Goal: Task Accomplishment & Management: Use online tool/utility

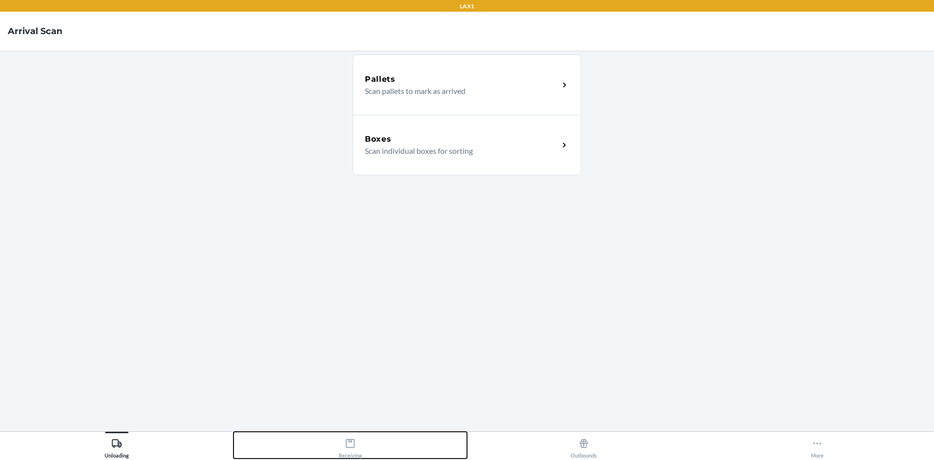
click at [348, 436] on div "Receiving" at bounding box center [350, 446] width 23 height 24
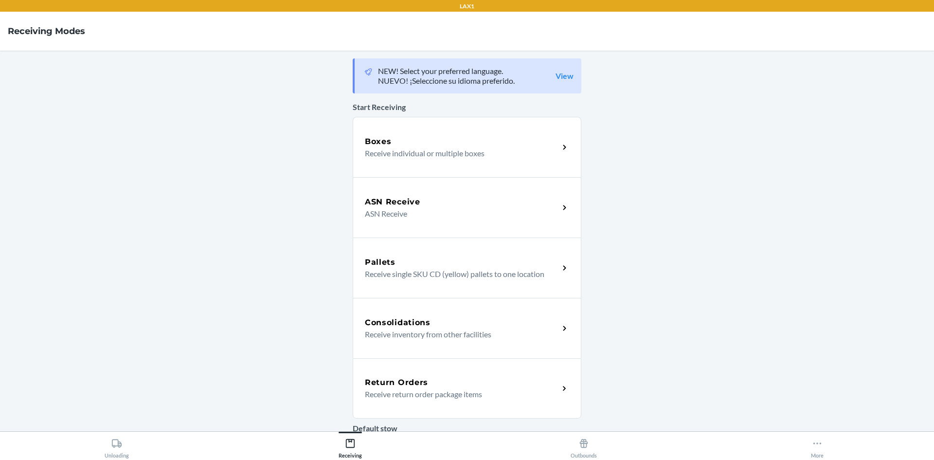
click at [466, 387] on div "Return Orders" at bounding box center [462, 383] width 194 height 12
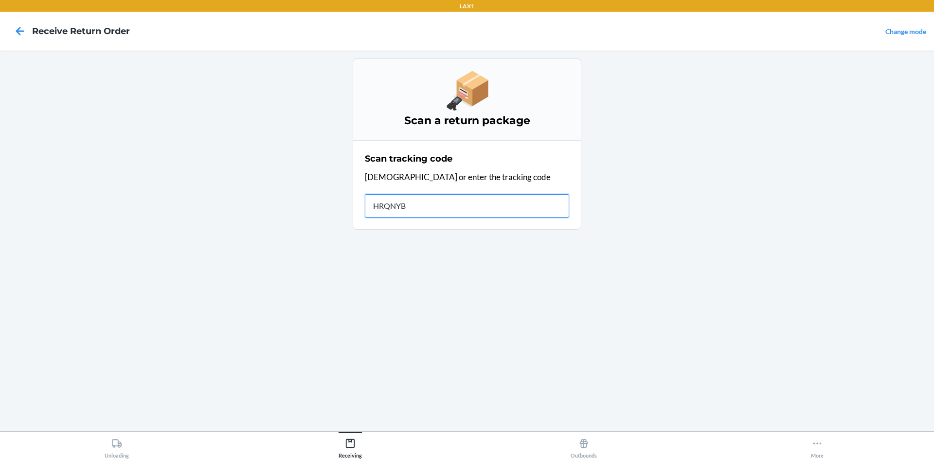
type input "HRQNYBQ"
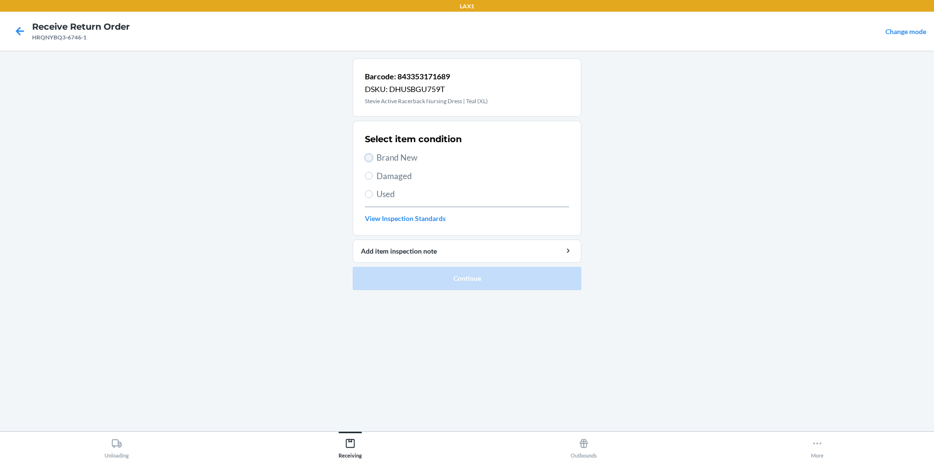
click at [367, 155] on input "Brand New" at bounding box center [369, 158] width 8 height 8
radio input "true"
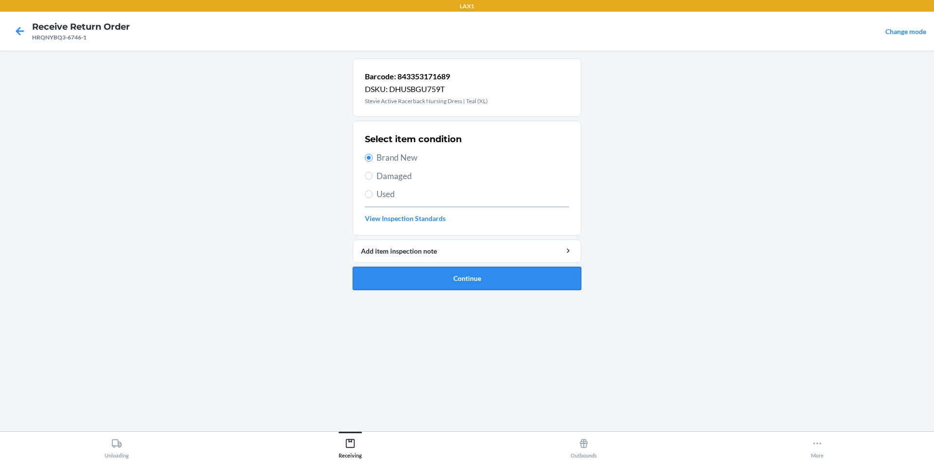
click at [420, 276] on button "Continue" at bounding box center [467, 278] width 229 height 23
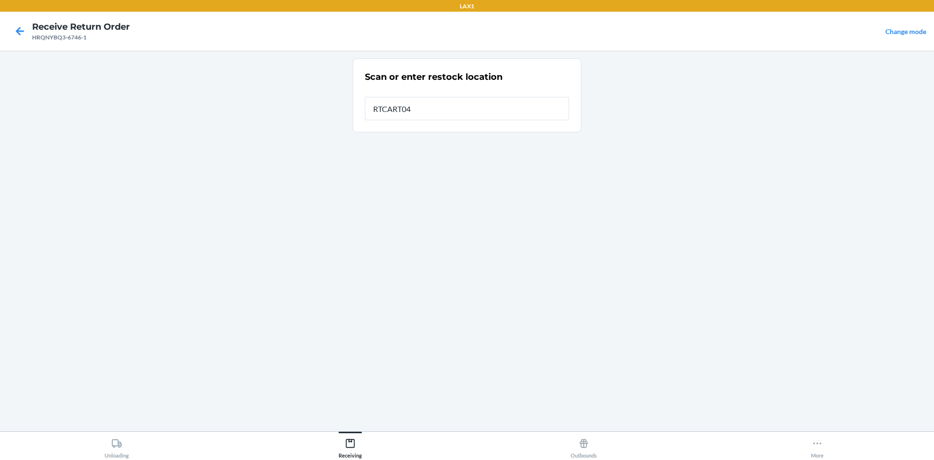
type input "RTCART042"
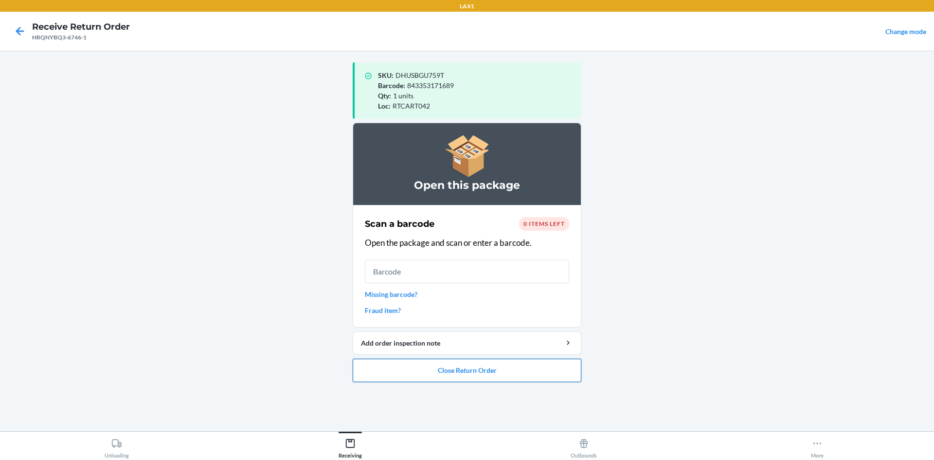
click at [466, 373] on button "Close Return Order" at bounding box center [467, 370] width 229 height 23
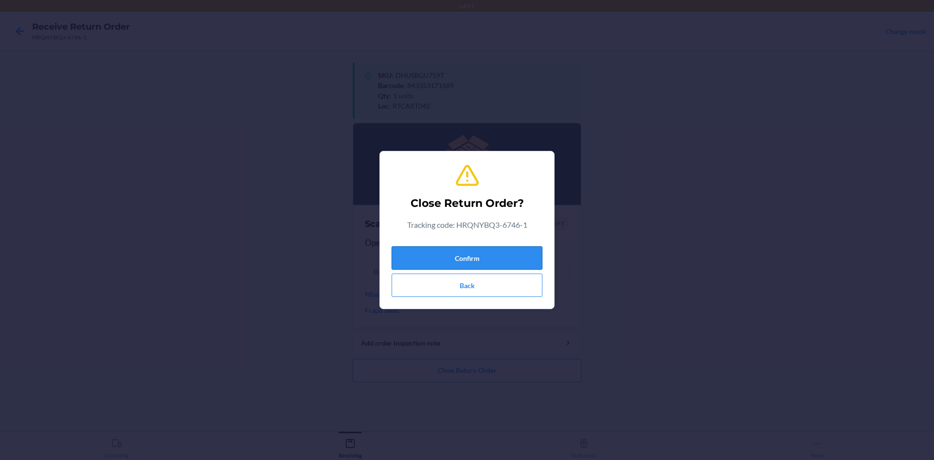
click at [466, 264] on button "Confirm" at bounding box center [467, 257] width 151 height 23
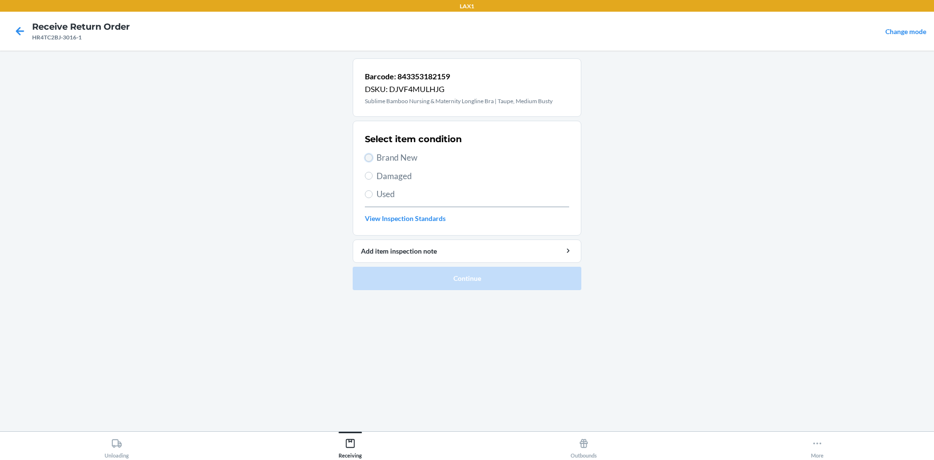
click at [368, 158] on input "Brand New" at bounding box center [369, 158] width 8 height 8
radio input "true"
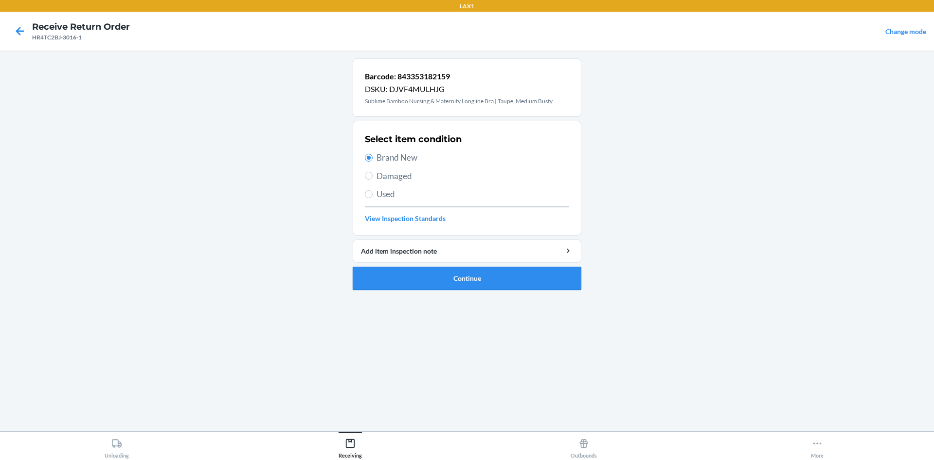
click at [439, 279] on button "Continue" at bounding box center [467, 278] width 229 height 23
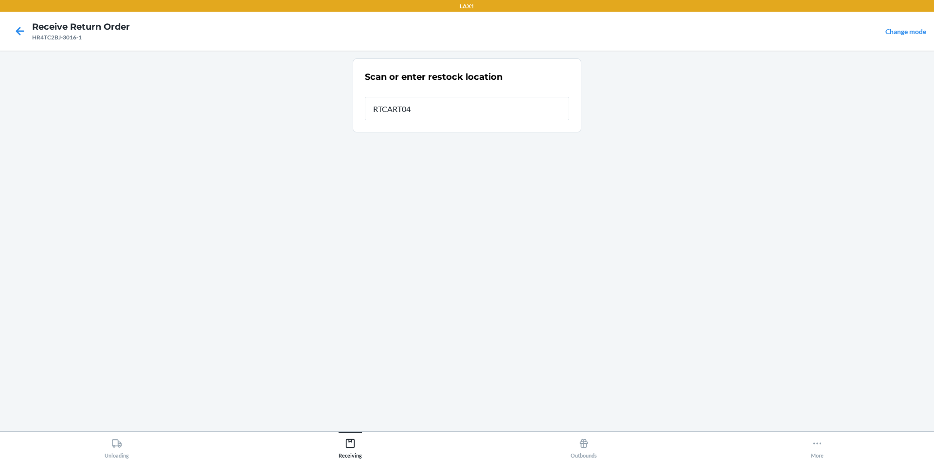
type input "RTCART042"
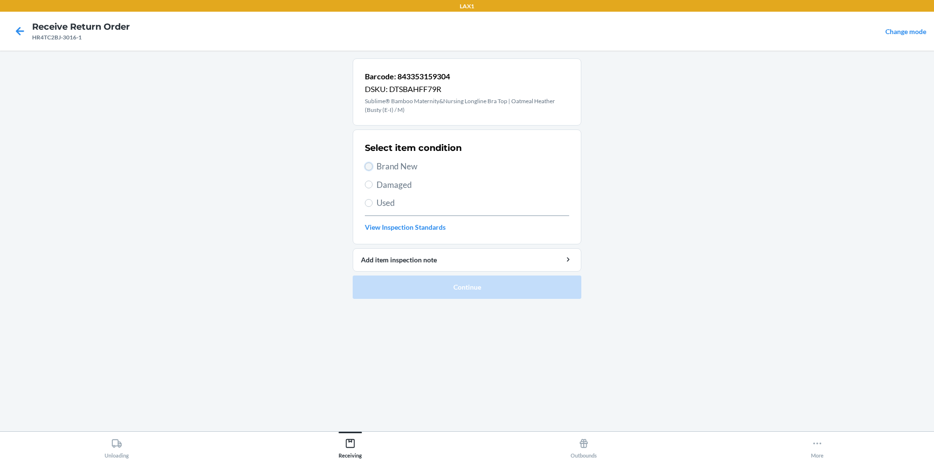
click at [369, 166] on input "Brand New" at bounding box center [369, 167] width 8 height 8
radio input "true"
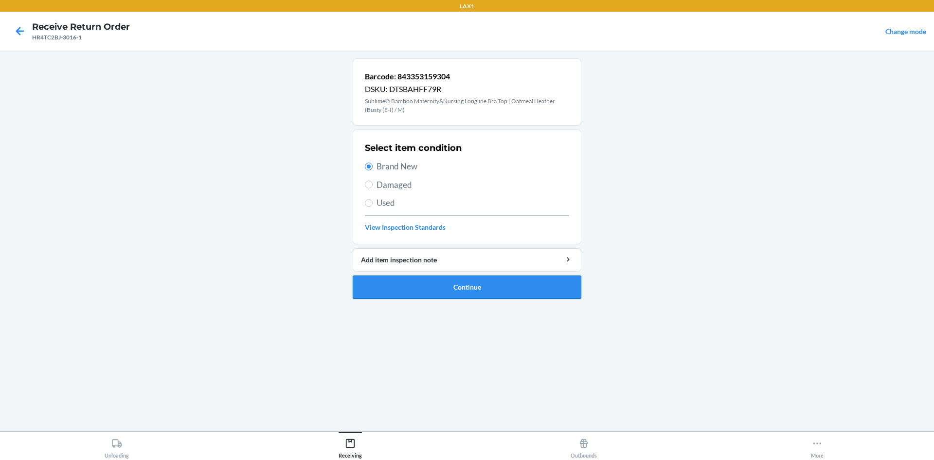
click at [445, 283] on button "Continue" at bounding box center [467, 286] width 229 height 23
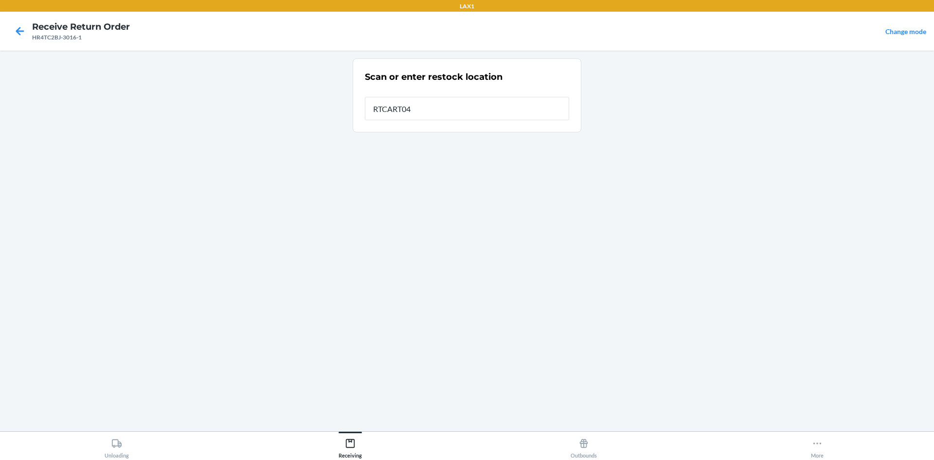
type input "RTCART042"
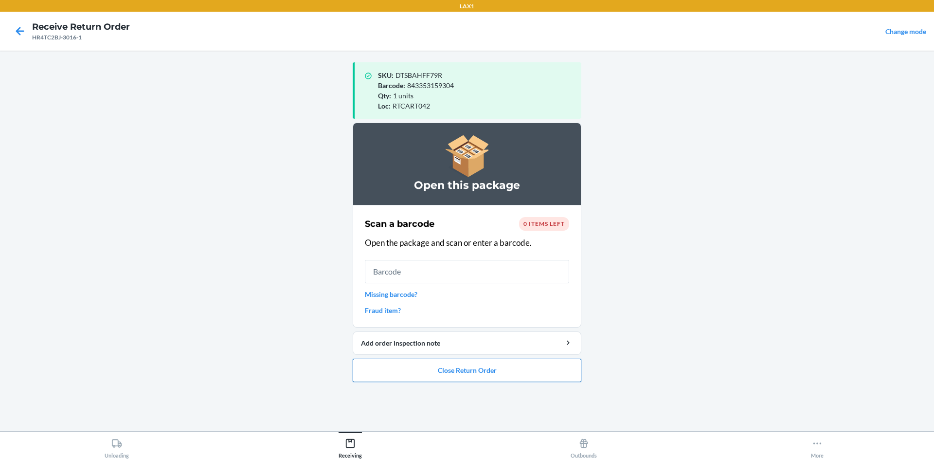
click at [466, 376] on button "Close Return Order" at bounding box center [467, 370] width 229 height 23
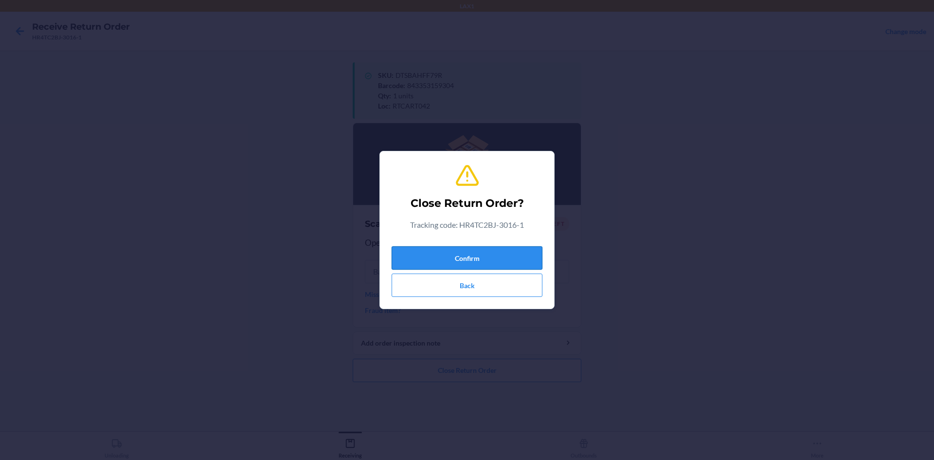
click at [466, 254] on button "Confirm" at bounding box center [467, 257] width 151 height 23
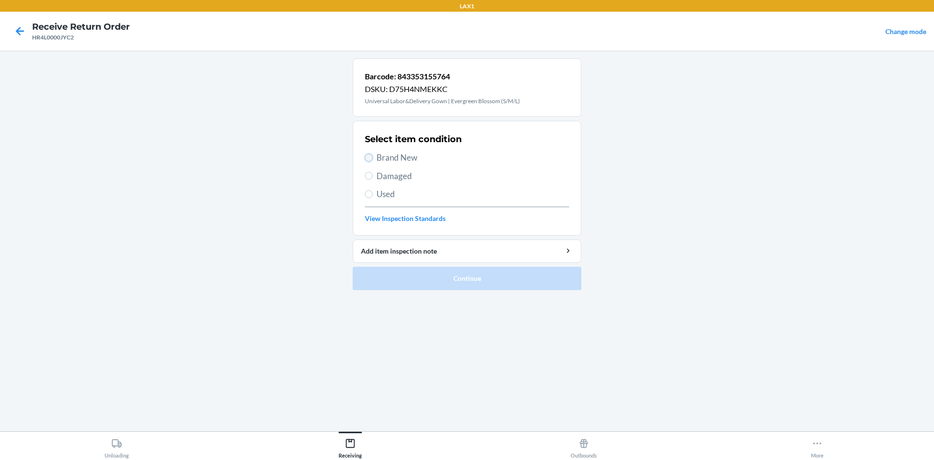
click at [370, 157] on input "Brand New" at bounding box center [369, 158] width 8 height 8
radio input "true"
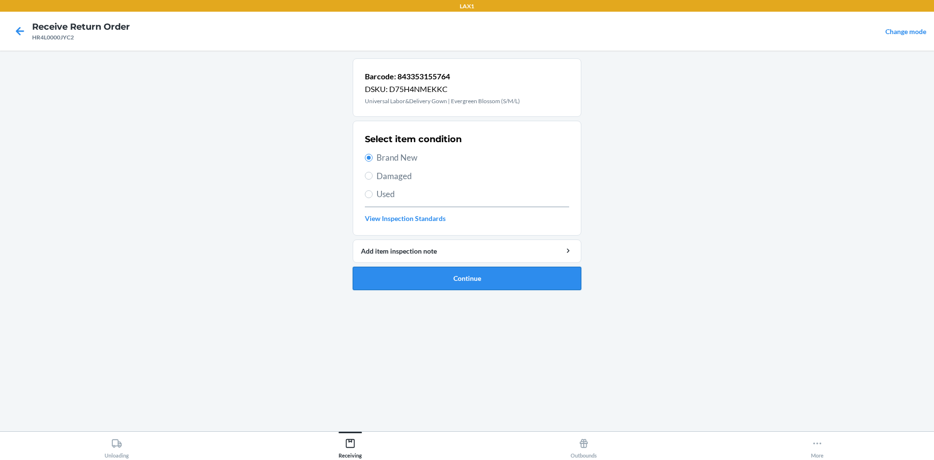
click at [459, 278] on button "Continue" at bounding box center [467, 278] width 229 height 23
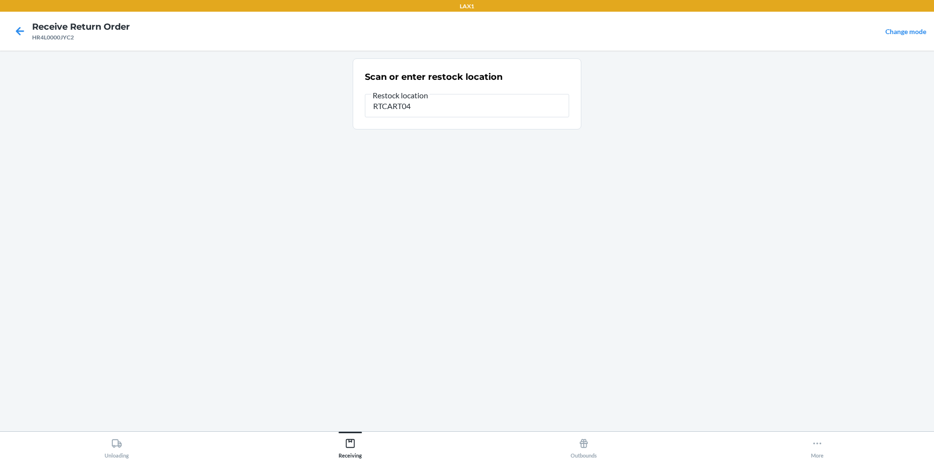
type input "RTCART042"
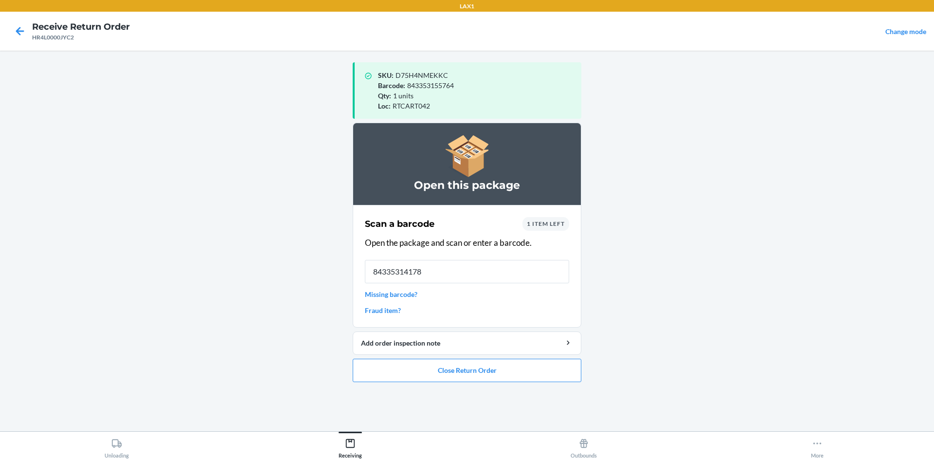
type input "843353141781"
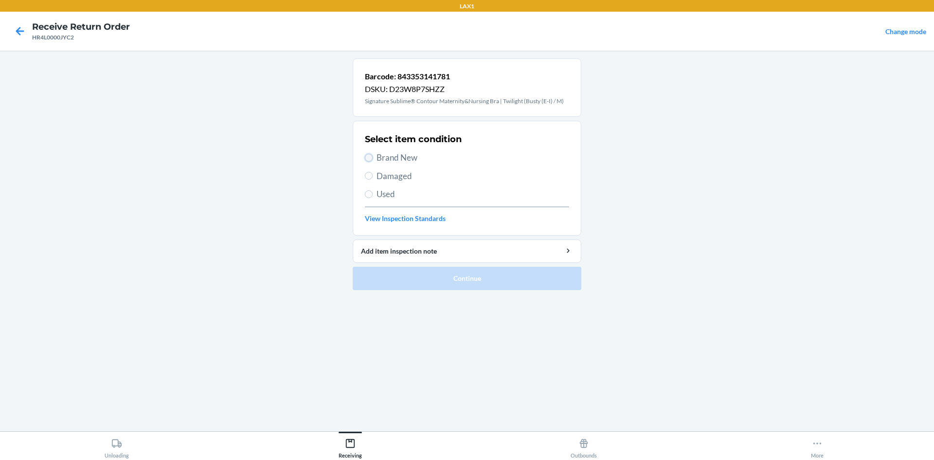
click at [370, 155] on input "Brand New" at bounding box center [369, 158] width 8 height 8
radio input "true"
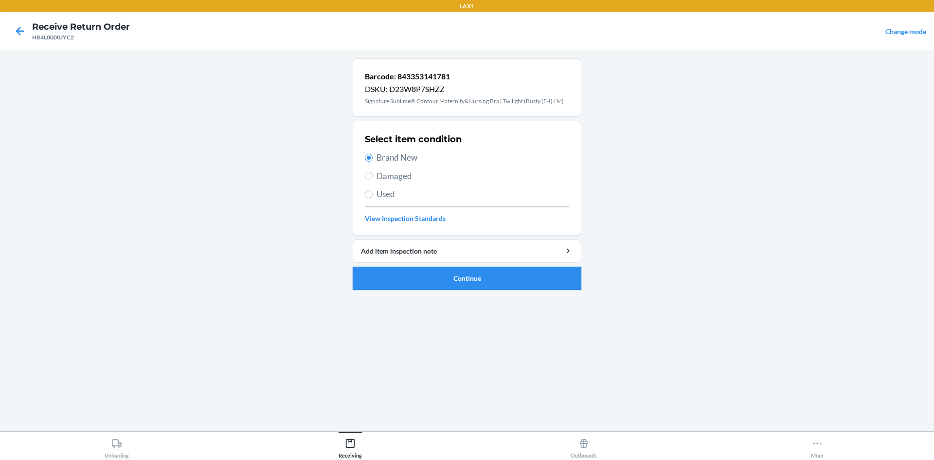
click at [439, 273] on button "Continue" at bounding box center [467, 278] width 229 height 23
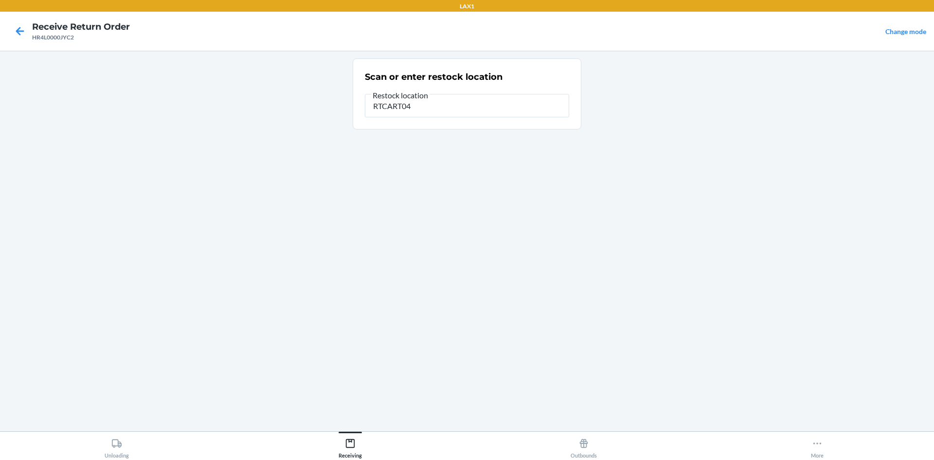
type input "RTCART042"
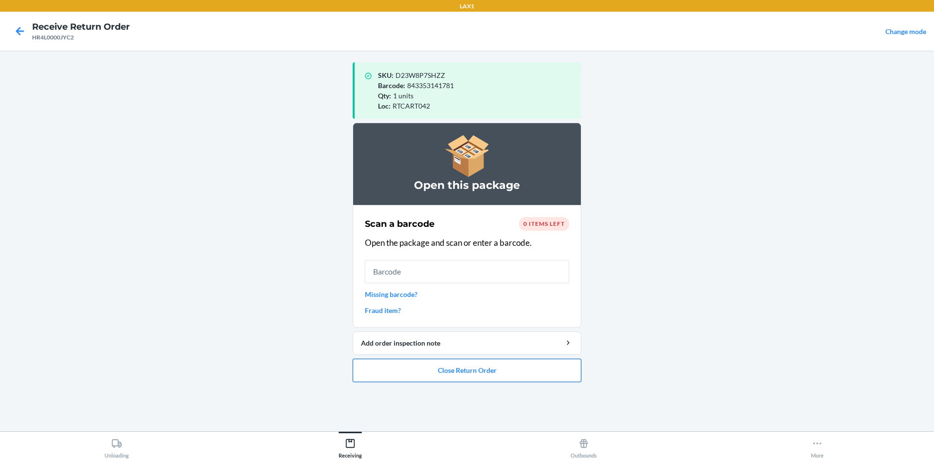
click at [466, 368] on button "Close Return Order" at bounding box center [467, 370] width 229 height 23
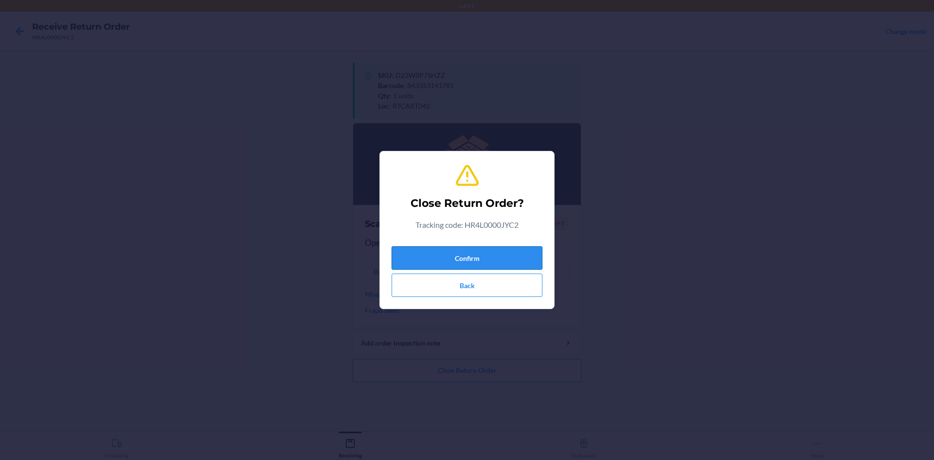
click at [466, 252] on button "Confirm" at bounding box center [467, 257] width 151 height 23
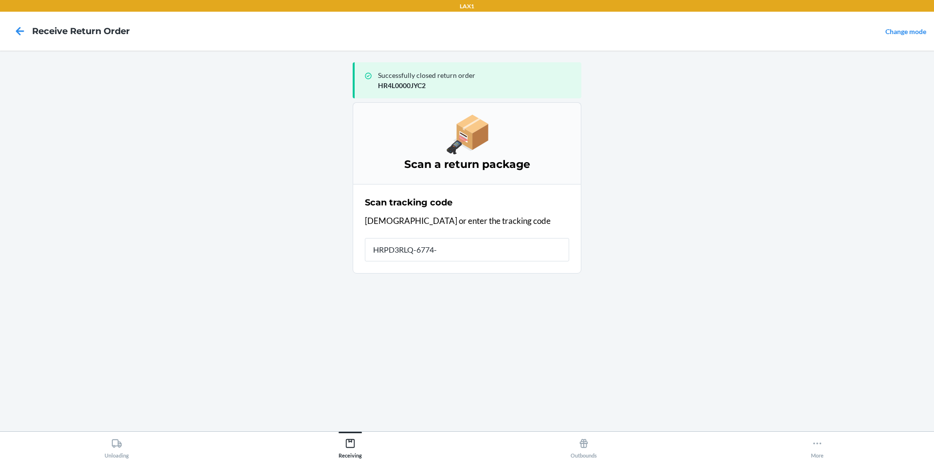
type input "HRPD3RLQ-6774-1"
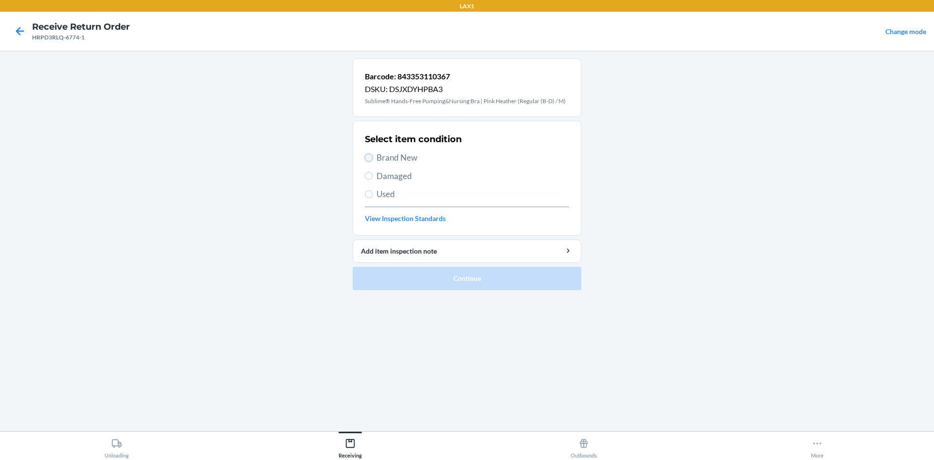
click at [367, 158] on input "Brand New" at bounding box center [369, 158] width 8 height 8
radio input "true"
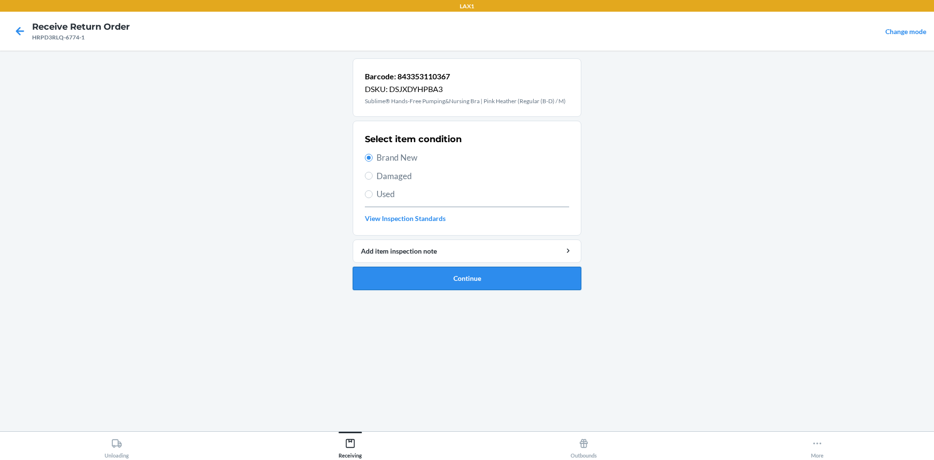
click at [421, 277] on button "Continue" at bounding box center [467, 278] width 229 height 23
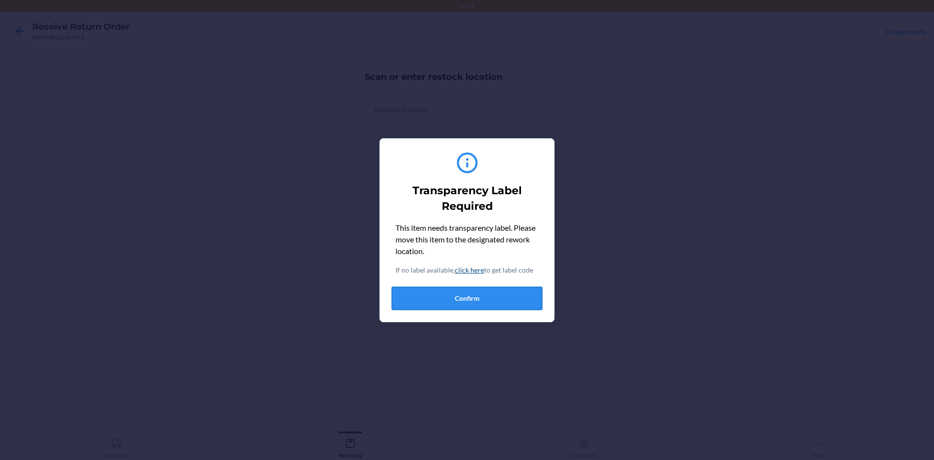
click at [447, 295] on button "Confirm" at bounding box center [467, 298] width 151 height 23
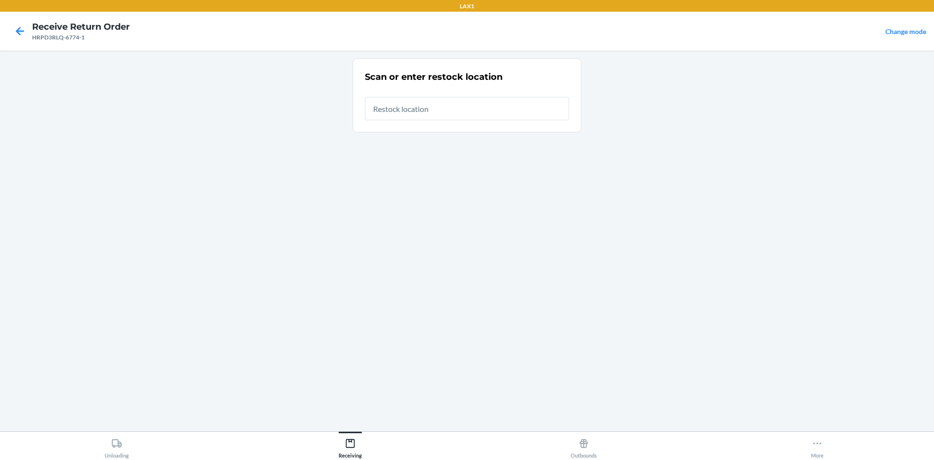
type input "RTCART042"
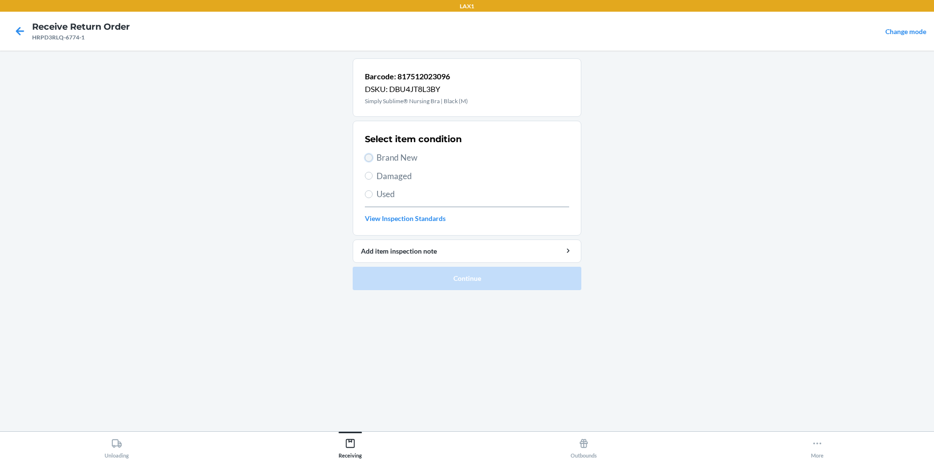
click at [366, 157] on input "Brand New" at bounding box center [369, 158] width 8 height 8
radio input "true"
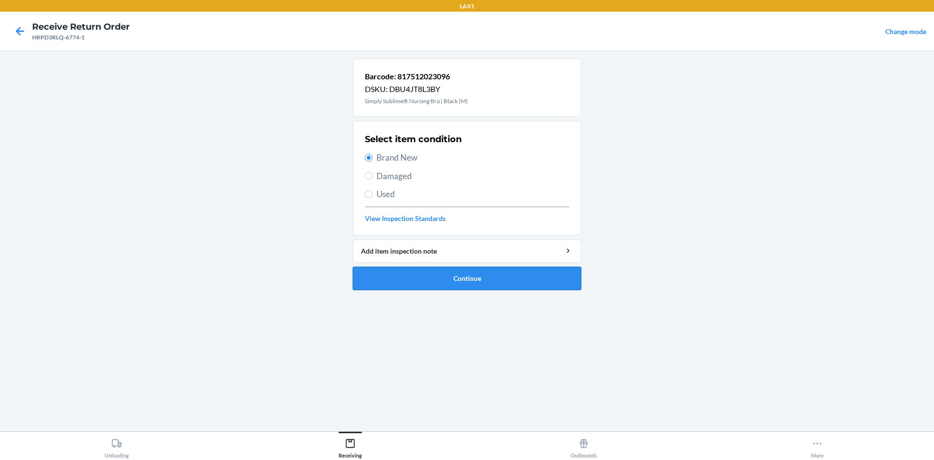
click at [454, 273] on button "Continue" at bounding box center [467, 278] width 229 height 23
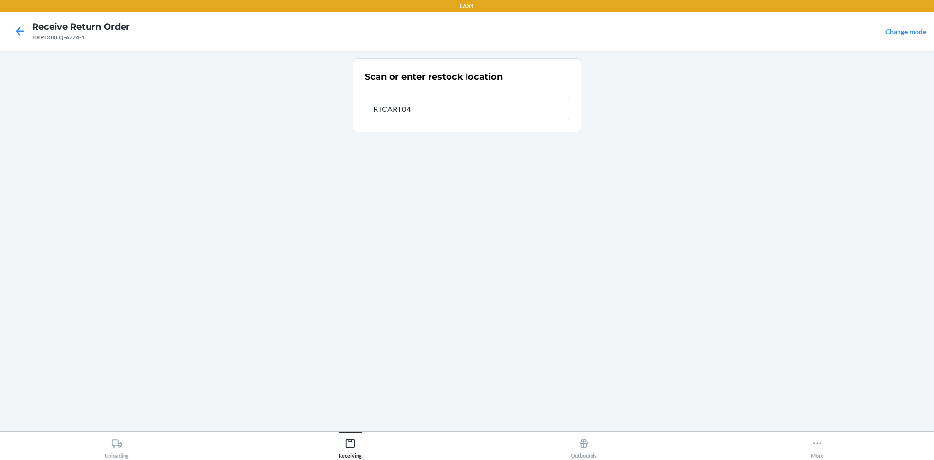
type input "RTCART042"
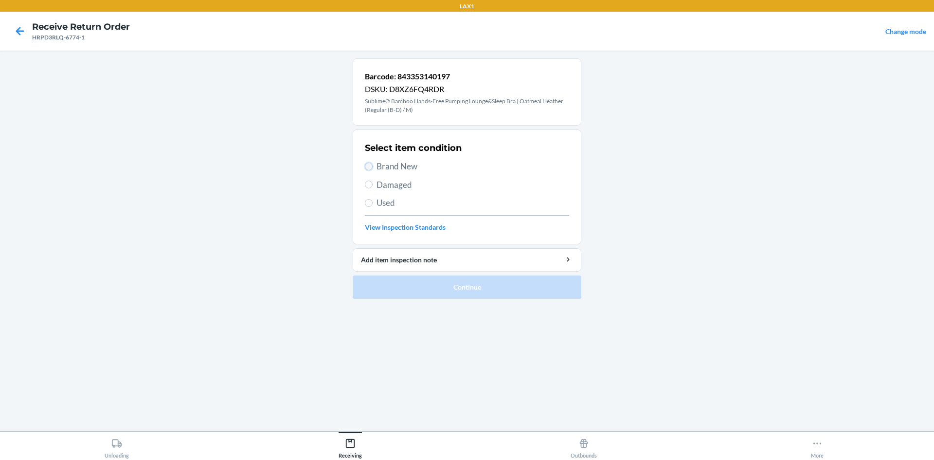
click at [370, 164] on input "Brand New" at bounding box center [369, 167] width 8 height 8
radio input "true"
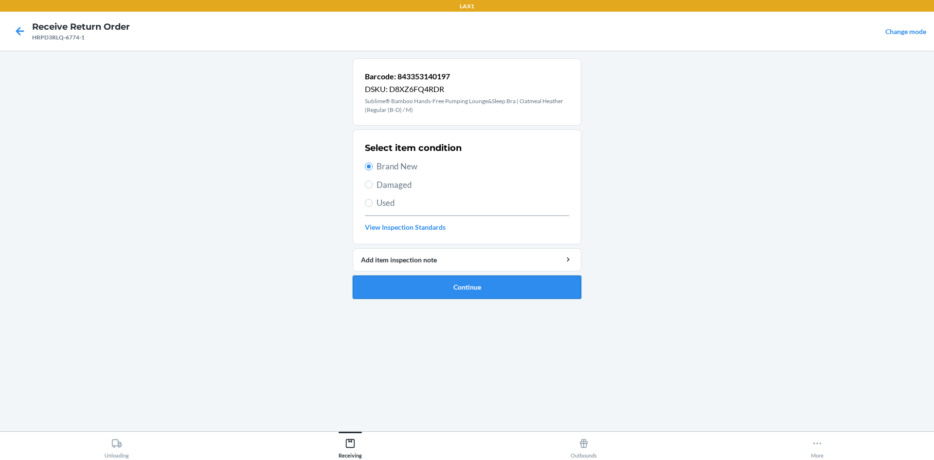
click at [443, 284] on button "Continue" at bounding box center [467, 286] width 229 height 23
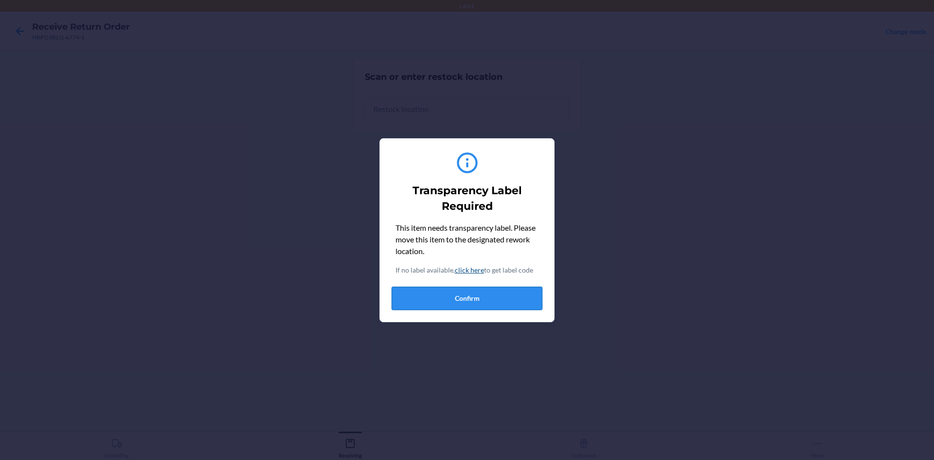
click at [448, 297] on button "Confirm" at bounding box center [467, 298] width 151 height 23
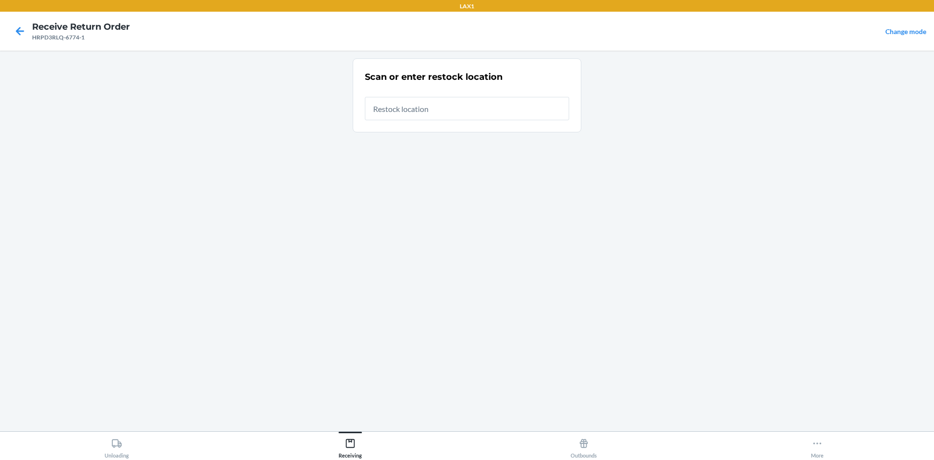
type input "RTCART042"
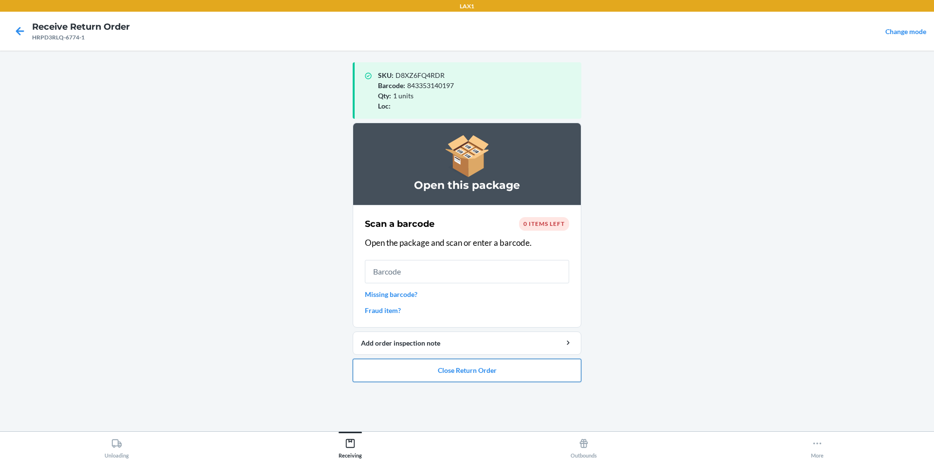
click at [466, 369] on button "Close Return Order" at bounding box center [467, 370] width 229 height 23
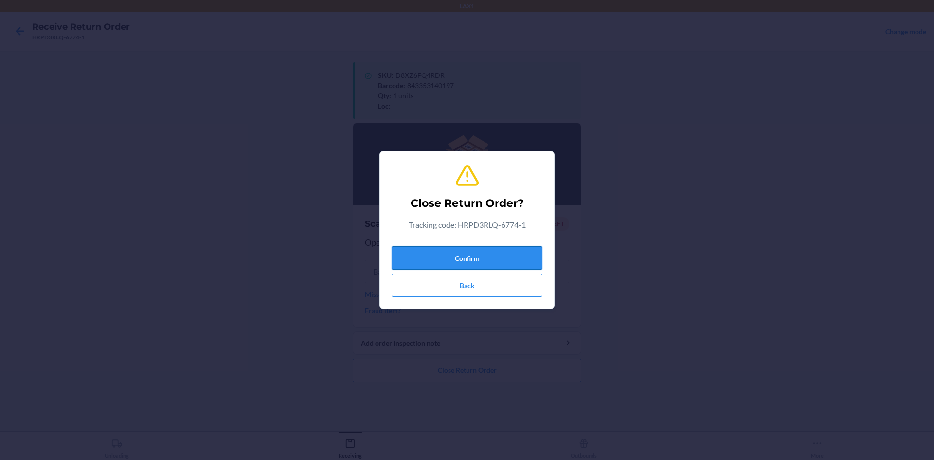
click at [466, 254] on button "Confirm" at bounding box center [467, 257] width 151 height 23
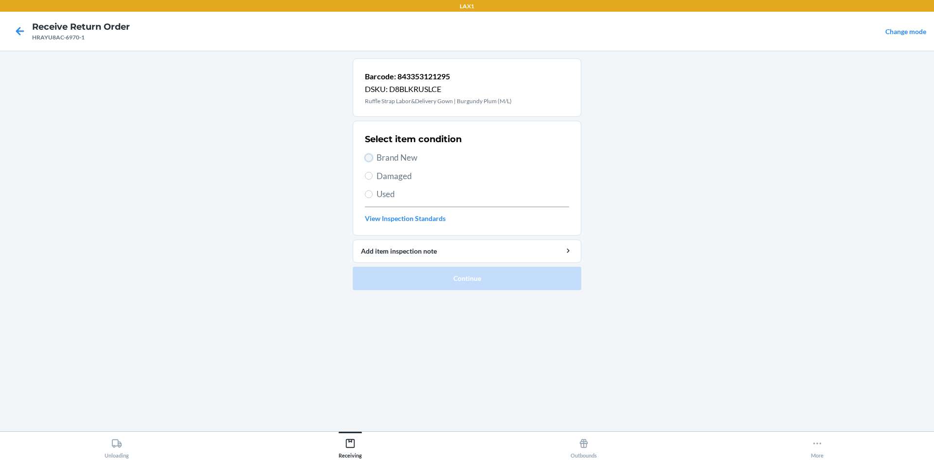
click at [367, 156] on input "Brand New" at bounding box center [369, 158] width 8 height 8
radio input "true"
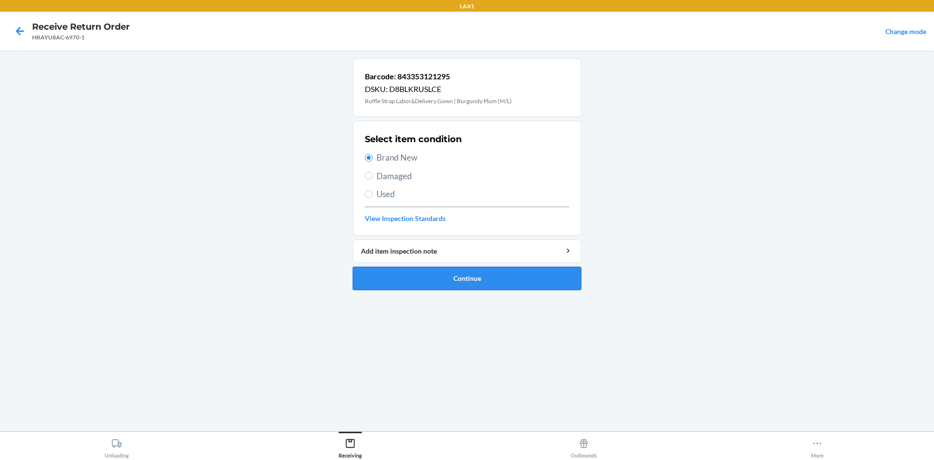
click at [466, 279] on button "Continue" at bounding box center [467, 278] width 229 height 23
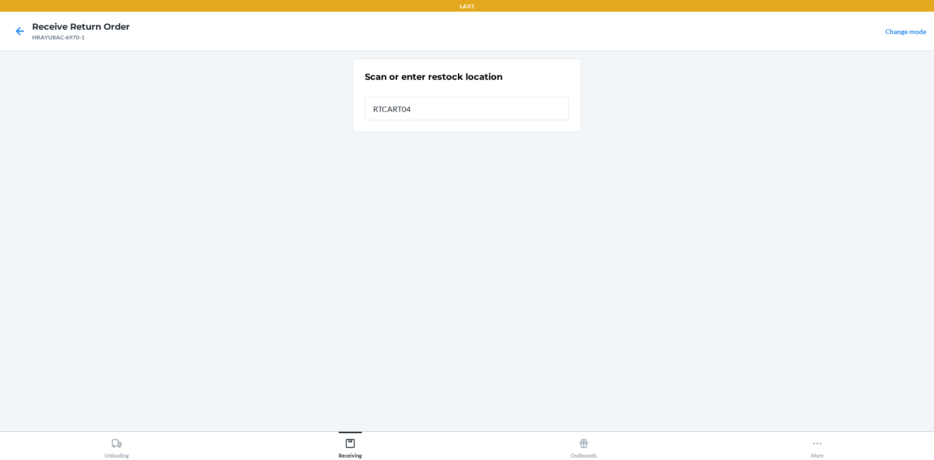
type input "RTCART042"
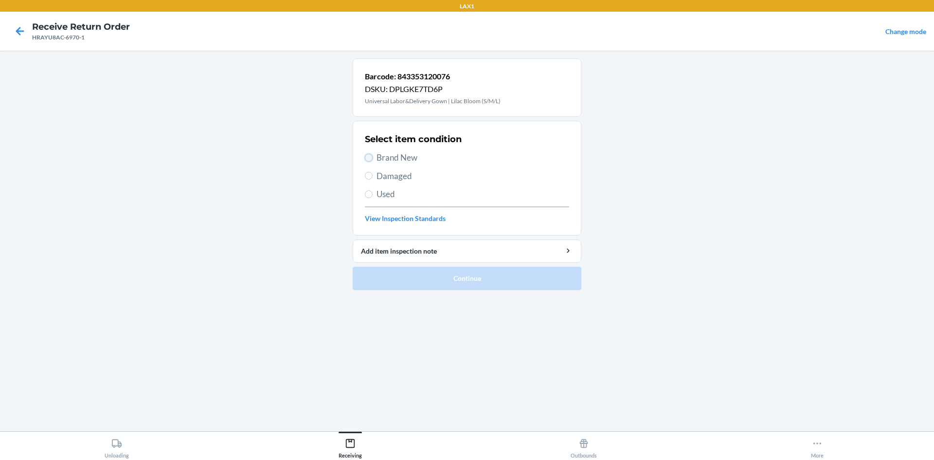
click at [370, 159] on input "Brand New" at bounding box center [369, 158] width 8 height 8
radio input "true"
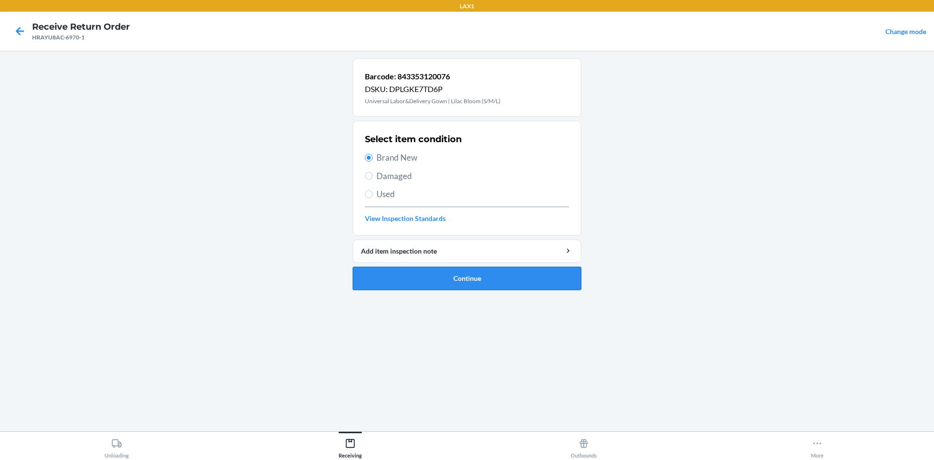
click at [436, 275] on button "Continue" at bounding box center [467, 278] width 229 height 23
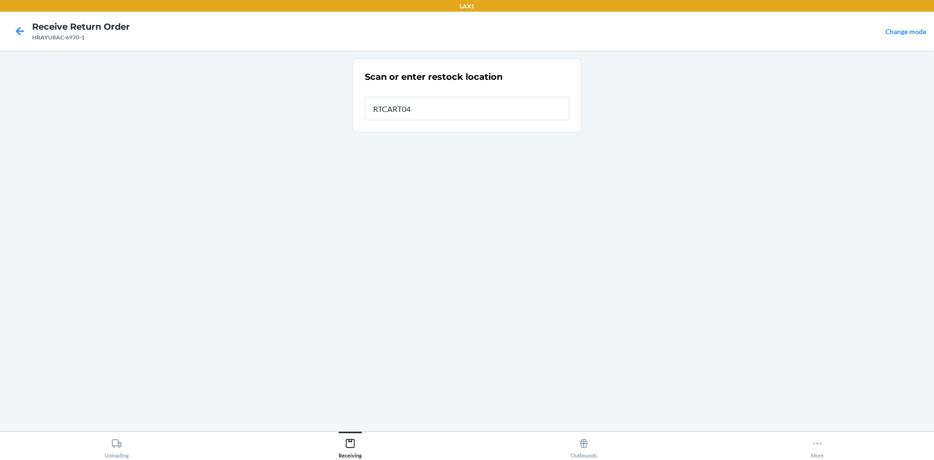
type input "RTCART042"
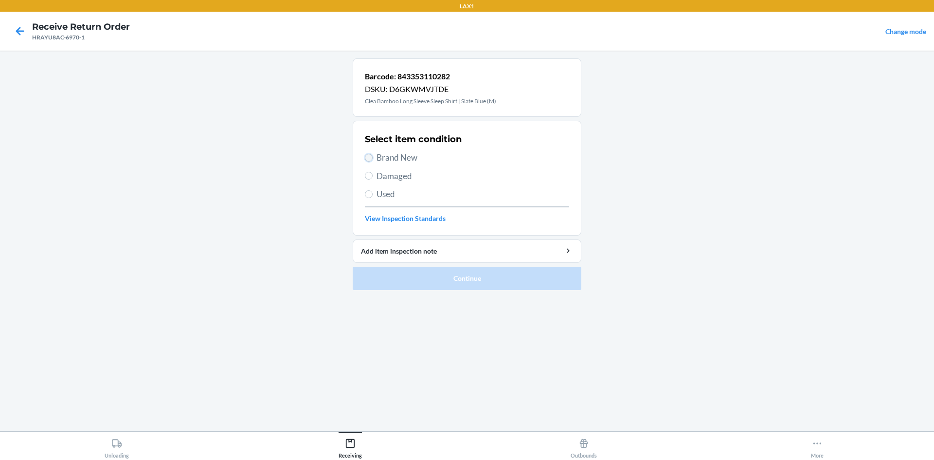
click at [368, 158] on input "Brand New" at bounding box center [369, 158] width 8 height 8
radio input "true"
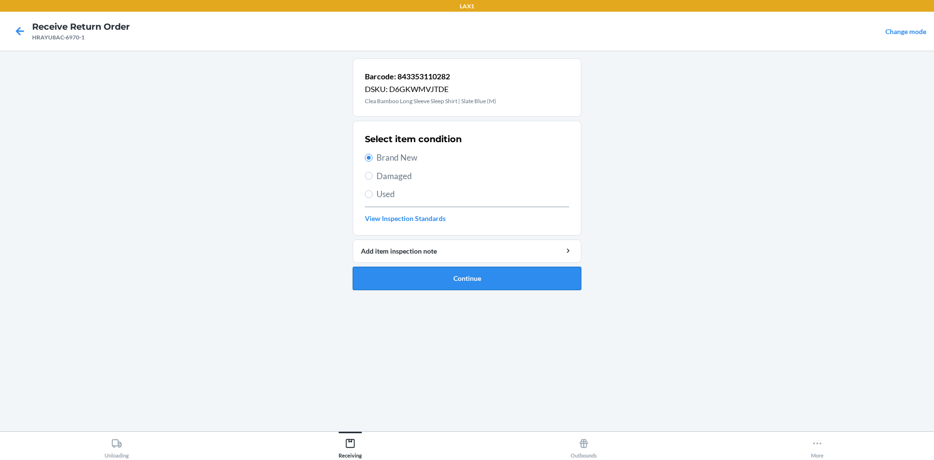
click at [435, 283] on button "Continue" at bounding box center [467, 278] width 229 height 23
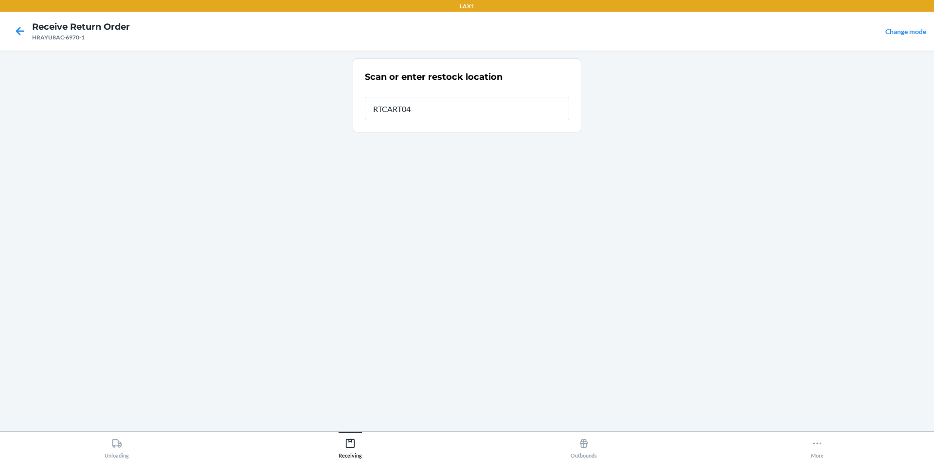
type input "RTCART042"
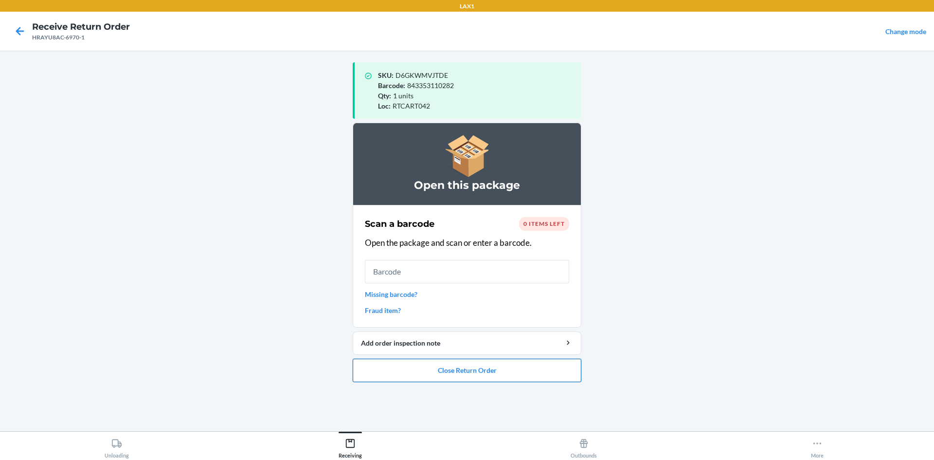
click at [466, 370] on button "Close Return Order" at bounding box center [467, 370] width 229 height 23
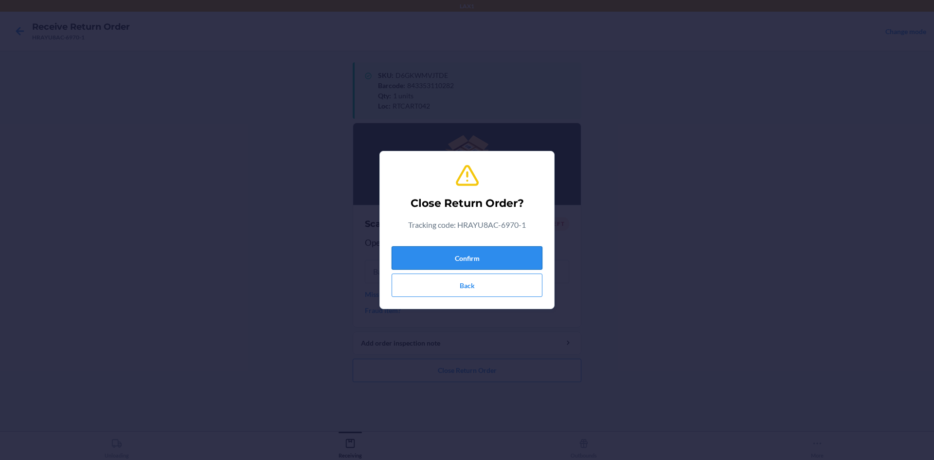
click at [466, 261] on button "Confirm" at bounding box center [467, 257] width 151 height 23
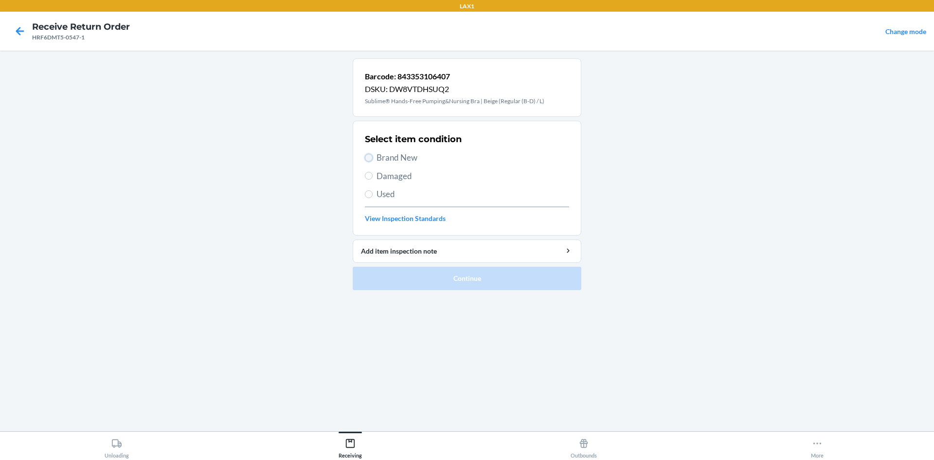
click at [370, 157] on input "Brand New" at bounding box center [369, 158] width 8 height 8
radio input "true"
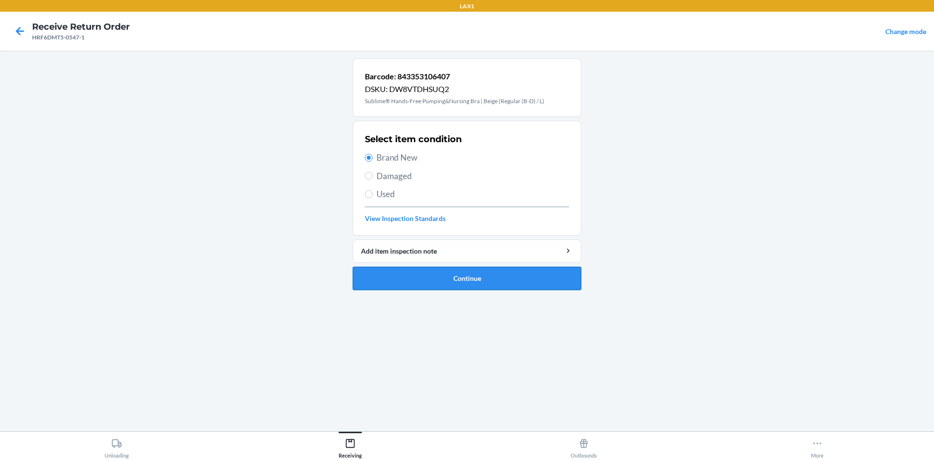
click at [452, 281] on button "Continue" at bounding box center [467, 278] width 229 height 23
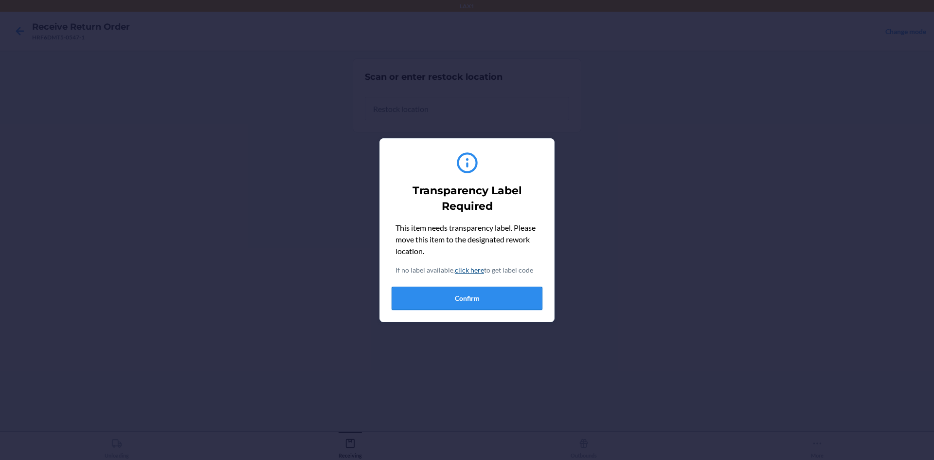
click at [464, 301] on button "Confirm" at bounding box center [467, 298] width 151 height 23
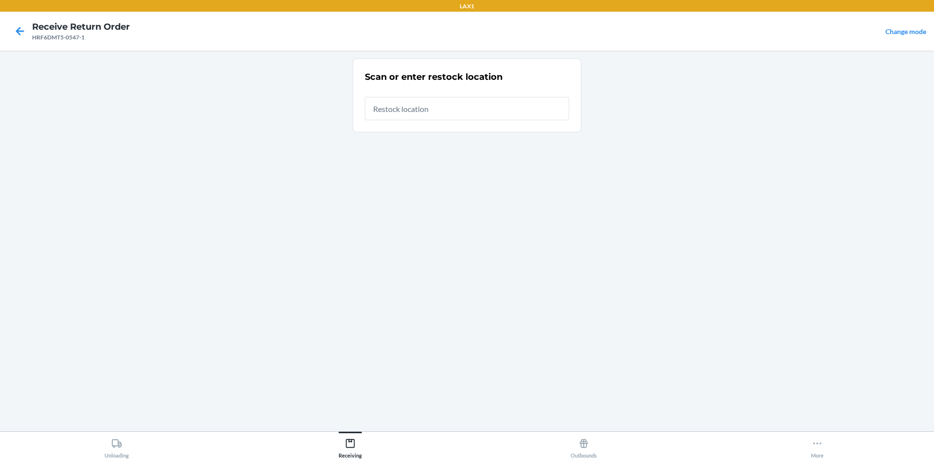
type input "RTCART042"
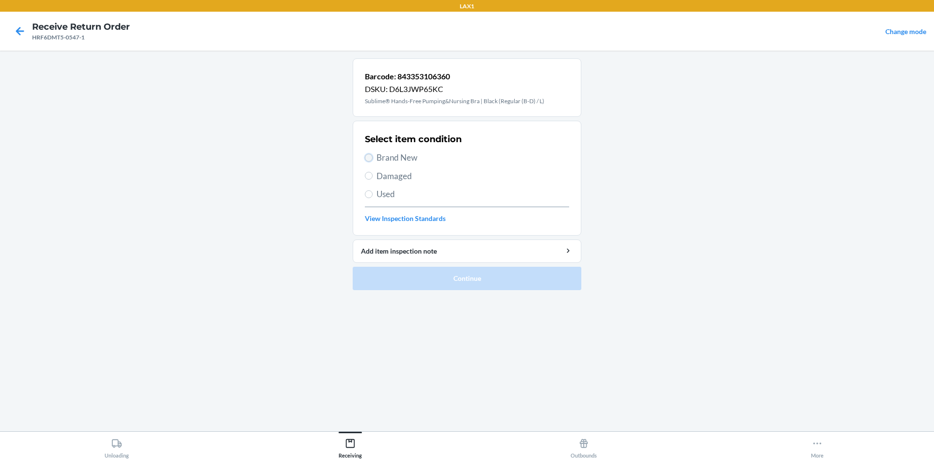
click at [369, 158] on input "Brand New" at bounding box center [369, 158] width 8 height 8
radio input "true"
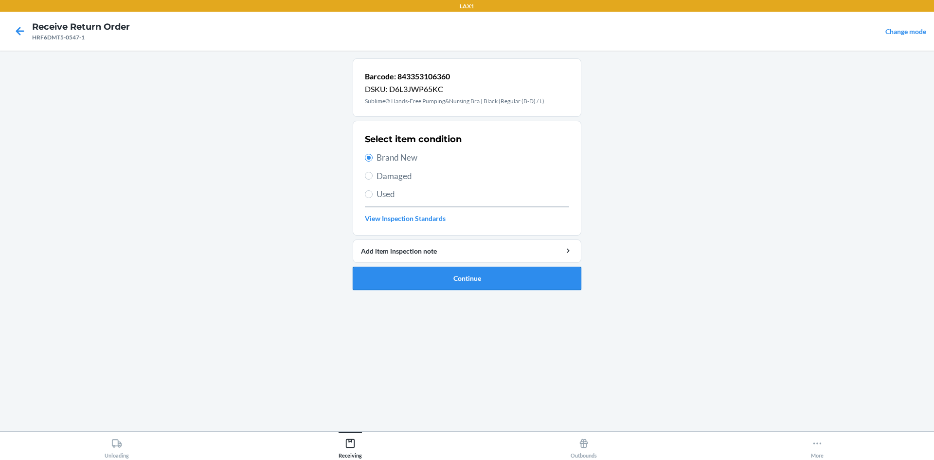
click at [438, 278] on button "Continue" at bounding box center [467, 278] width 229 height 23
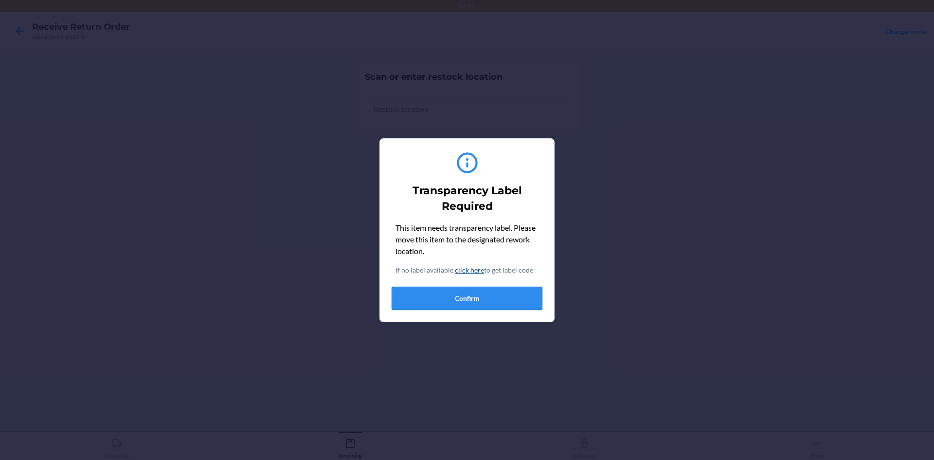
click at [431, 291] on button "Confirm" at bounding box center [467, 298] width 151 height 23
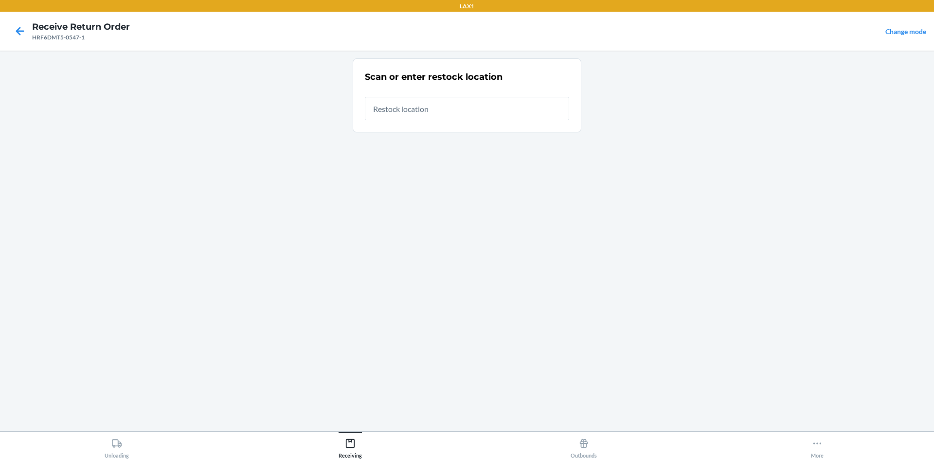
type input "RTCART042"
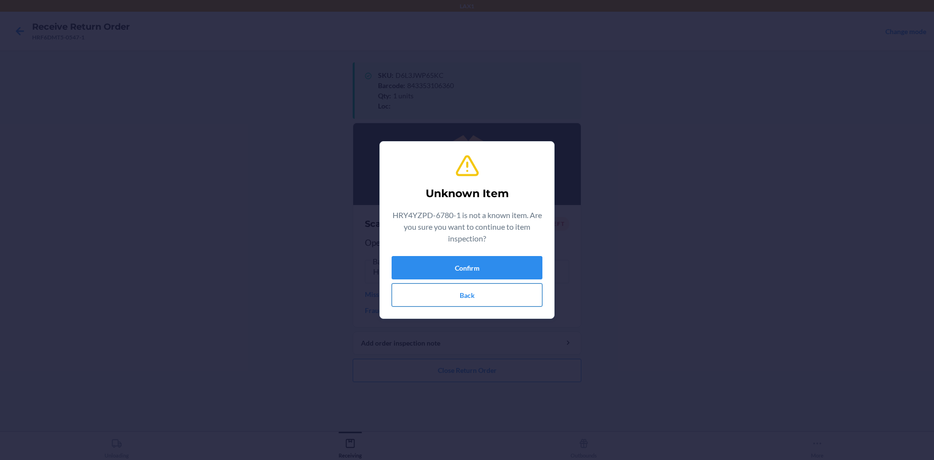
click at [460, 298] on button "Back" at bounding box center [467, 294] width 151 height 23
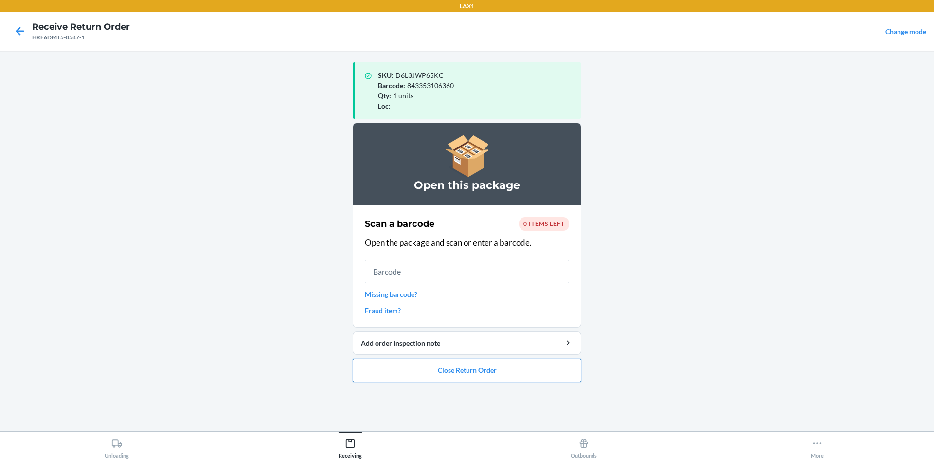
click at [466, 369] on button "Close Return Order" at bounding box center [467, 370] width 229 height 23
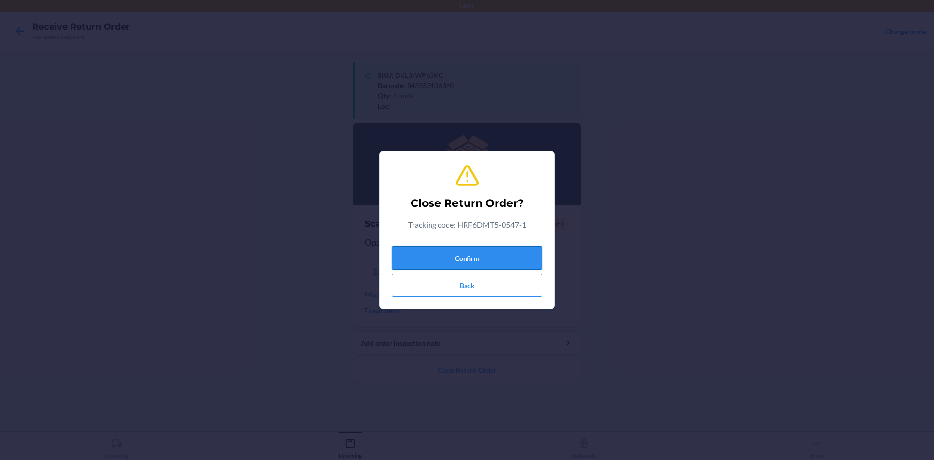
click at [466, 261] on button "Confirm" at bounding box center [467, 257] width 151 height 23
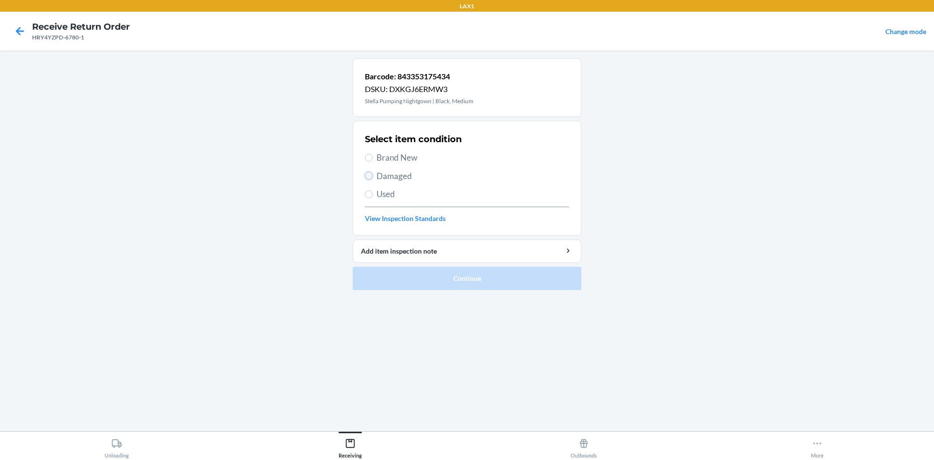
click at [368, 175] on input "Damaged" at bounding box center [369, 176] width 8 height 8
radio input "true"
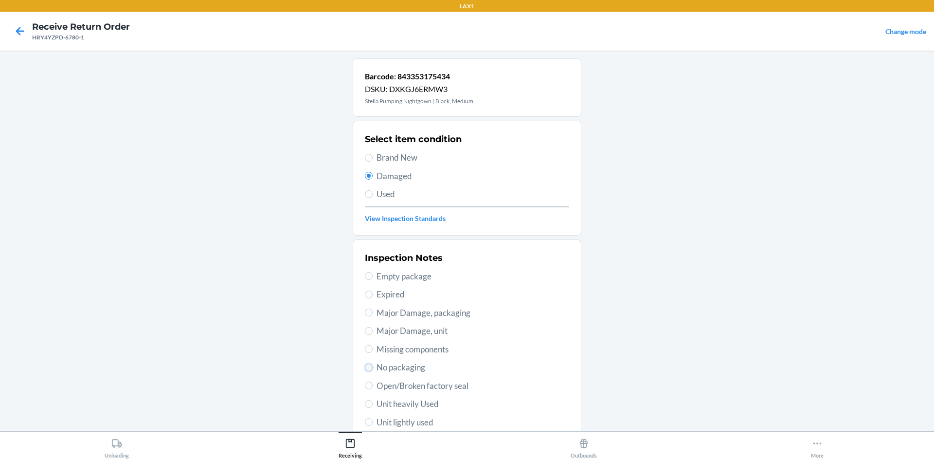
click at [367, 368] on input "No packaging" at bounding box center [369, 367] width 8 height 8
radio input "true"
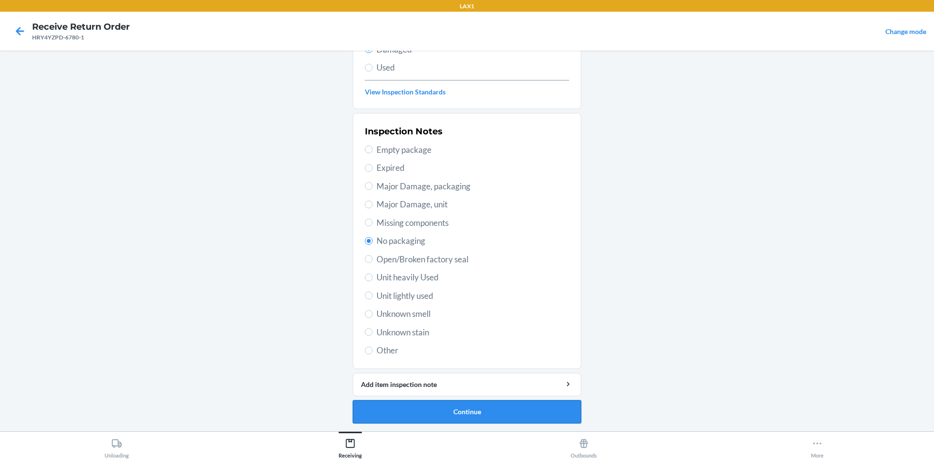
click at [466, 412] on button "Continue" at bounding box center [467, 411] width 229 height 23
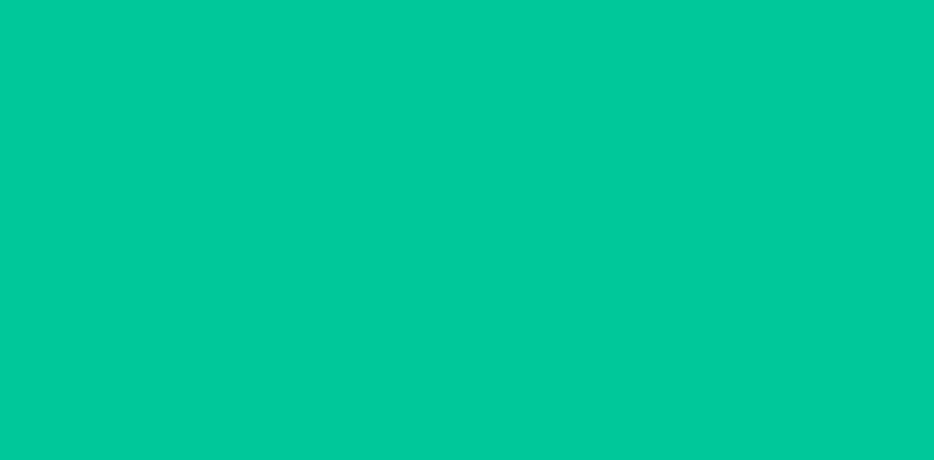
scroll to position [46, 0]
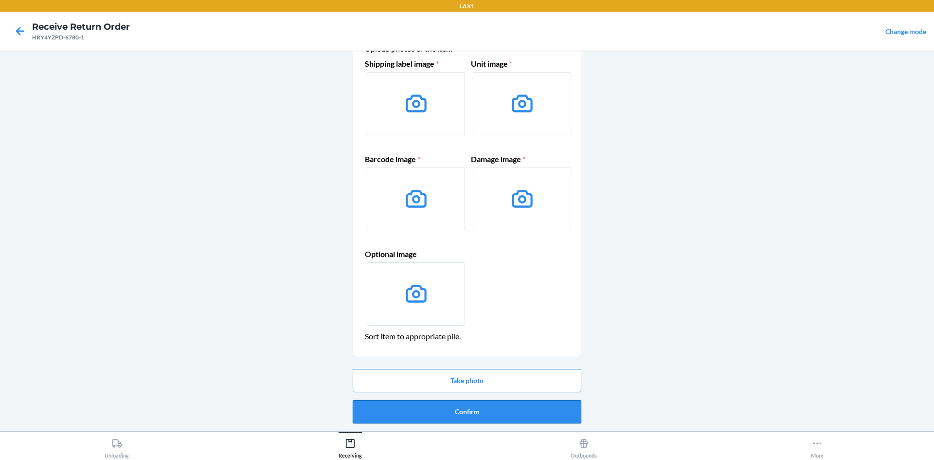
click at [466, 407] on button "Confirm" at bounding box center [467, 411] width 229 height 23
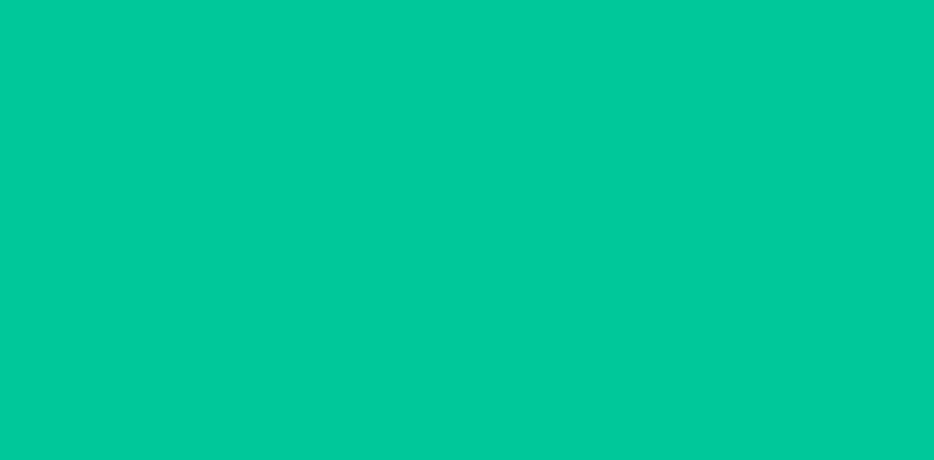
scroll to position [0, 0]
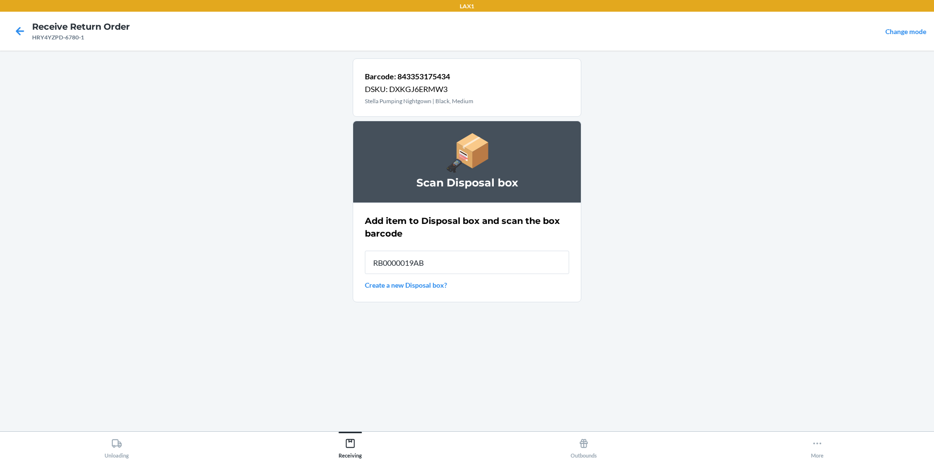
type input "RB0000019AB"
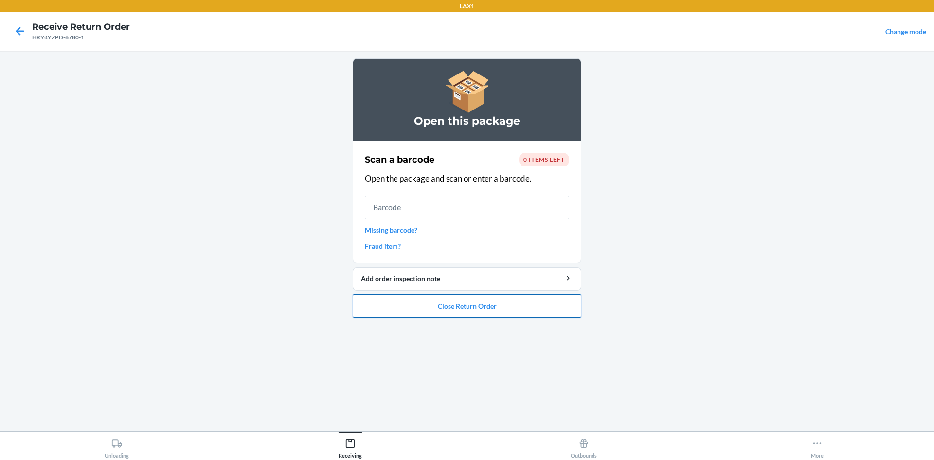
click at [466, 301] on button "Close Return Order" at bounding box center [467, 305] width 229 height 23
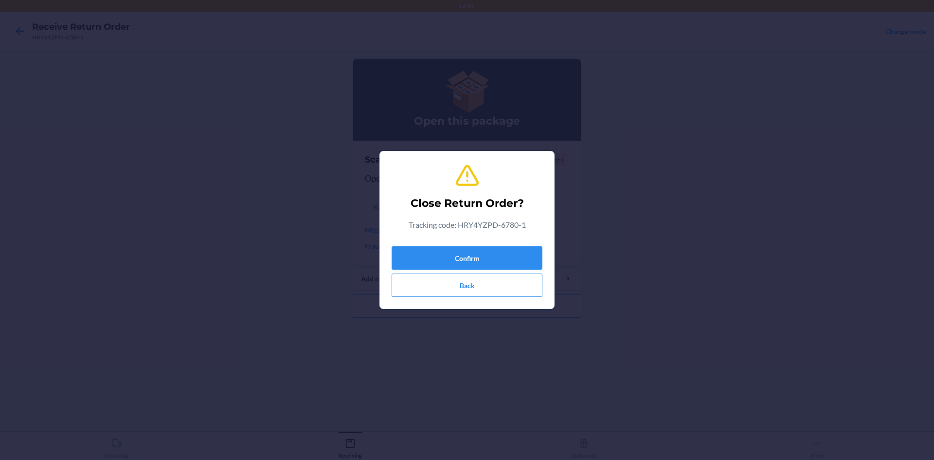
click at [466, 245] on div "Confirm Back" at bounding box center [467, 269] width 151 height 55
click at [466, 250] on button "Confirm" at bounding box center [467, 257] width 151 height 23
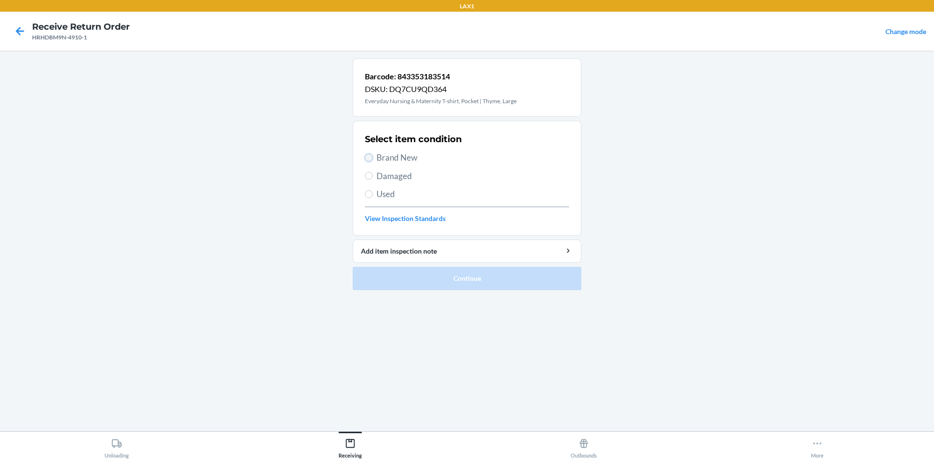
click at [368, 155] on input "Brand New" at bounding box center [369, 158] width 8 height 8
radio input "true"
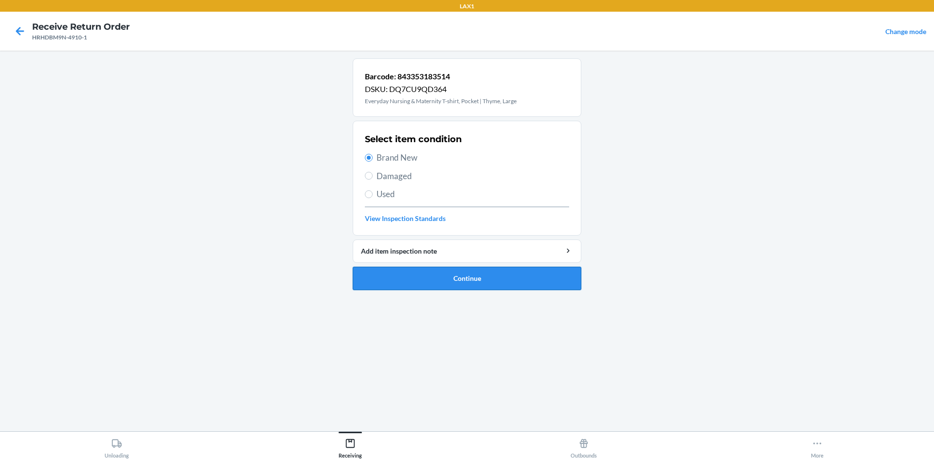
click at [436, 279] on button "Continue" at bounding box center [467, 278] width 229 height 23
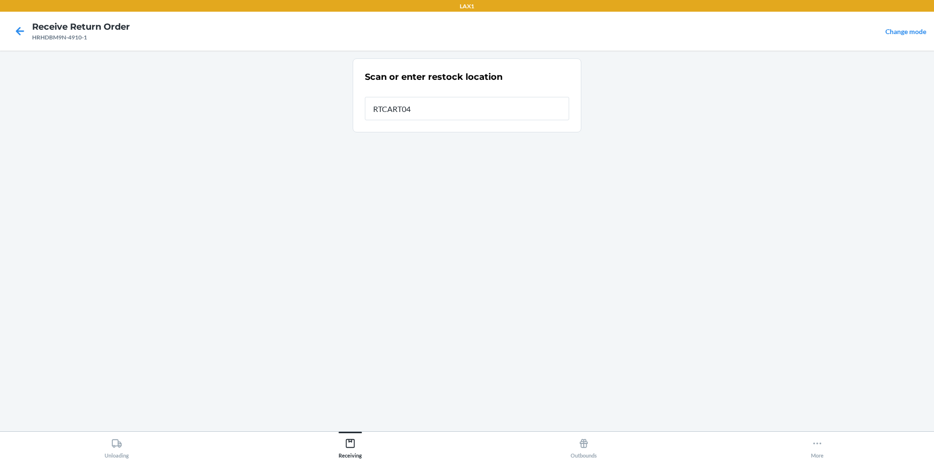
type input "RTCART042"
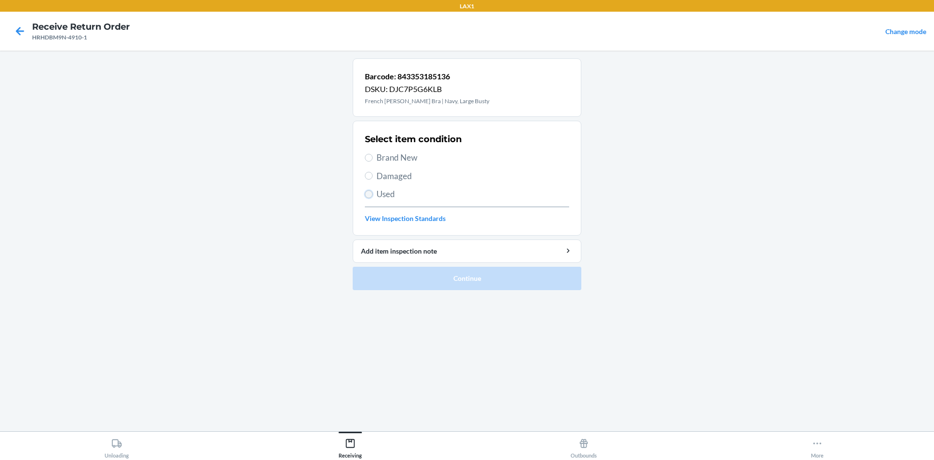
click at [366, 194] on input "Used" at bounding box center [369, 194] width 8 height 8
radio input "true"
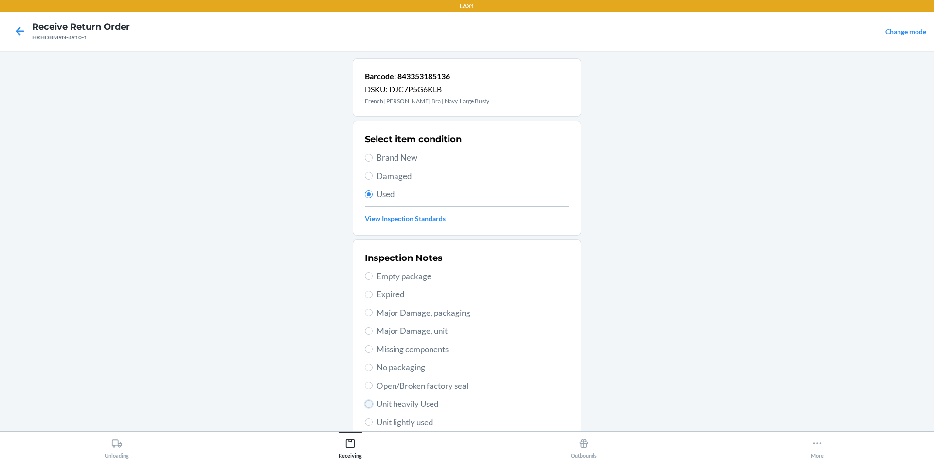
click at [365, 405] on input "Unit heavily Used" at bounding box center [369, 404] width 8 height 8
radio input "true"
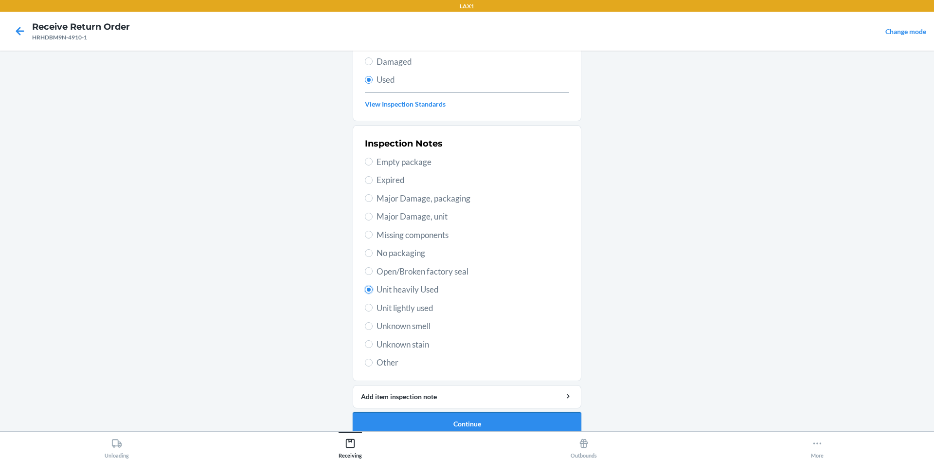
scroll to position [127, 0]
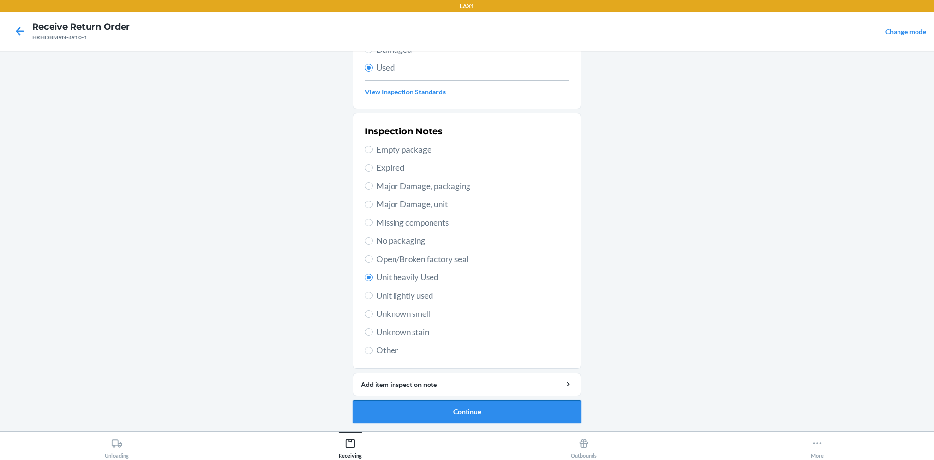
click at [394, 405] on button "Continue" at bounding box center [467, 411] width 229 height 23
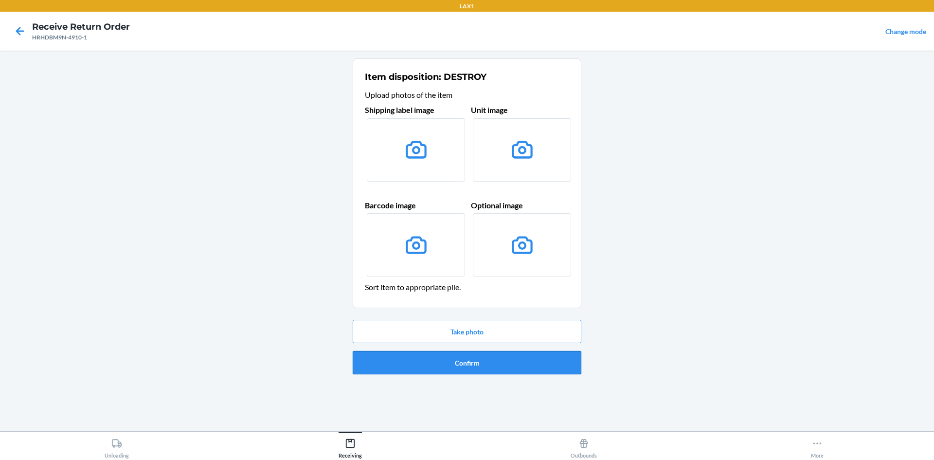
click at [406, 353] on button "Confirm" at bounding box center [467, 362] width 229 height 23
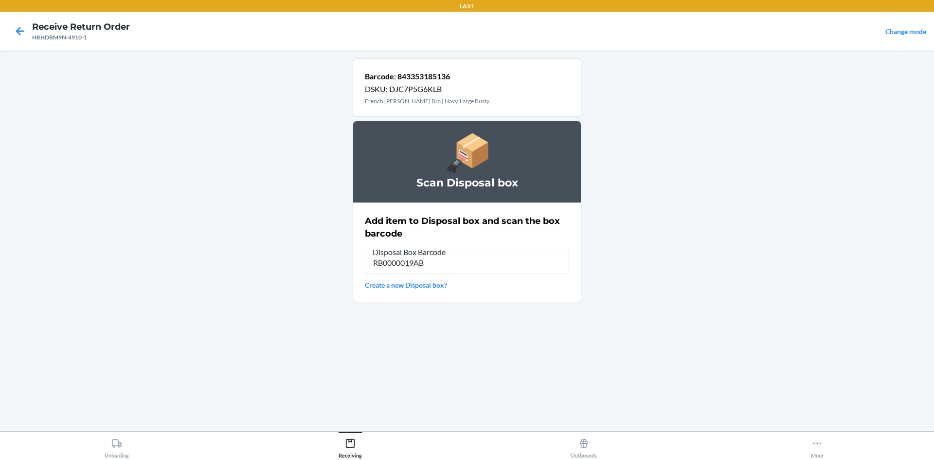
type input "RB0000019AB"
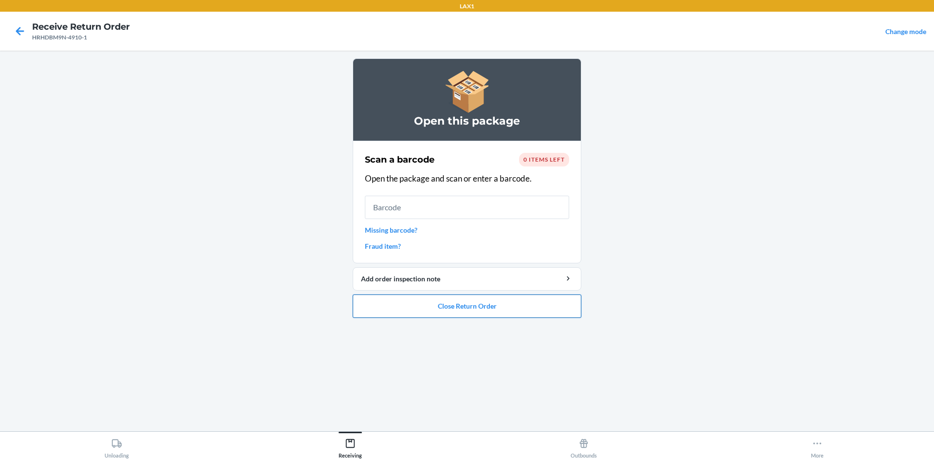
click at [417, 305] on button "Close Return Order" at bounding box center [467, 305] width 229 height 23
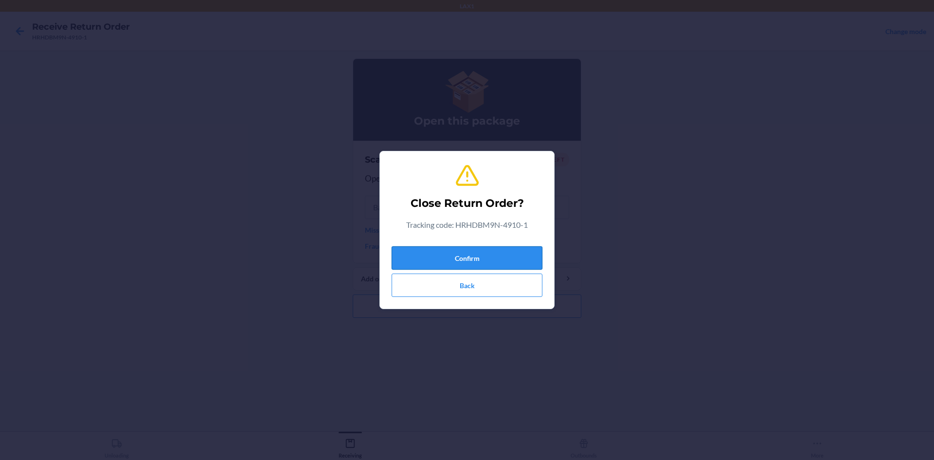
click at [444, 252] on button "Confirm" at bounding box center [467, 257] width 151 height 23
